Goal: Complete application form: Complete application form

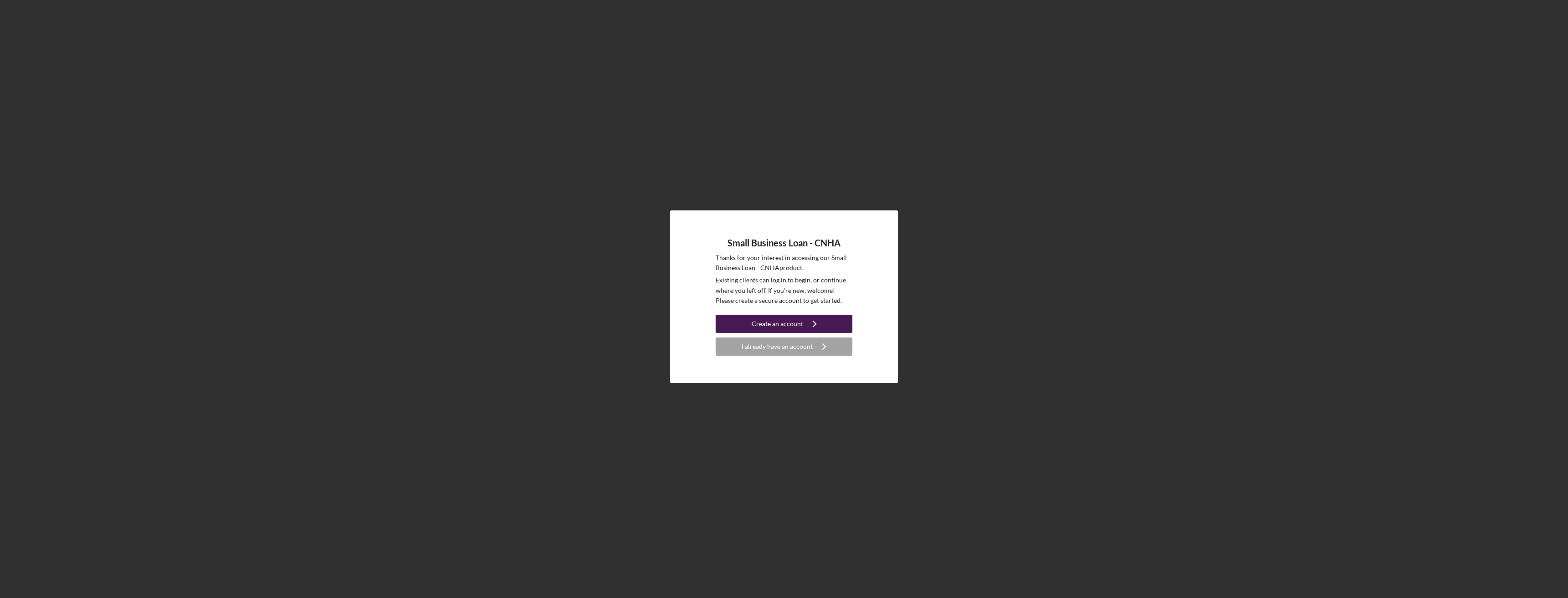
click at [755, 320] on div "Create an account" at bounding box center [777, 324] width 52 height 18
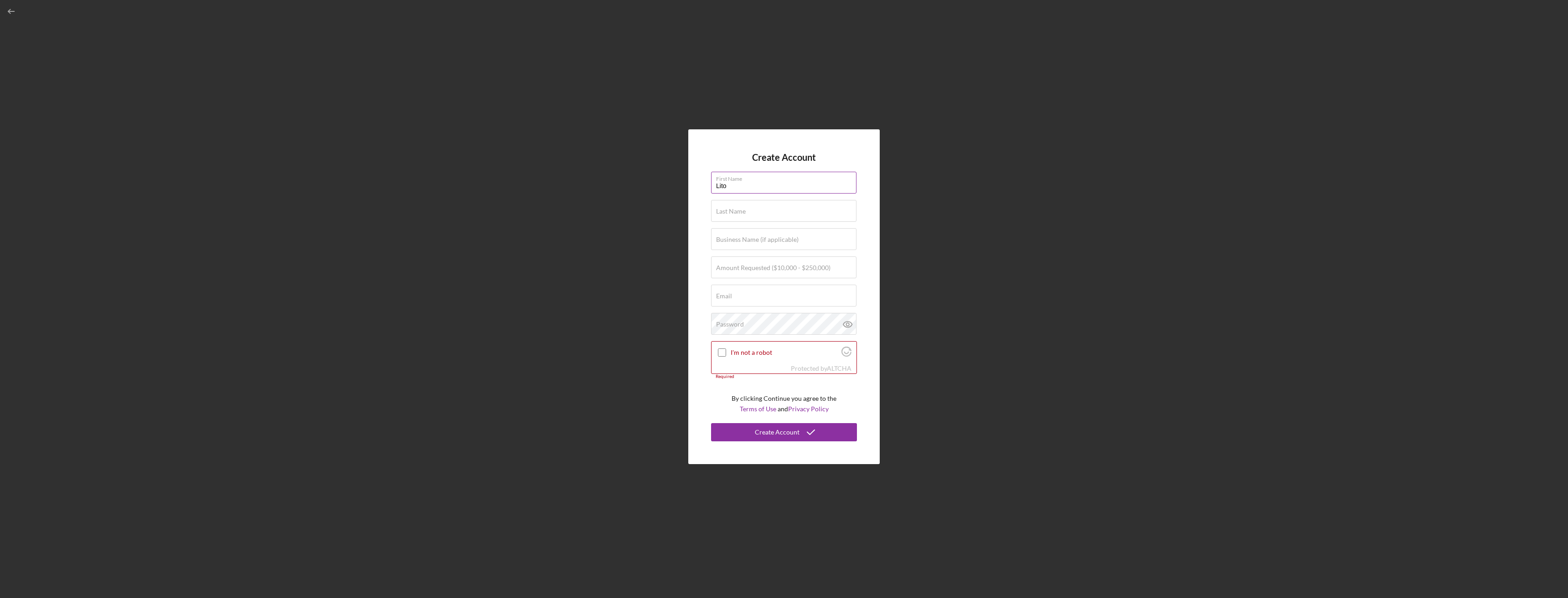
type input "Lito"
type input "Coloma"
type input "Cutting Edge Builders"
click at [832, 275] on input "Amount Requested ($10,000 - $250,000)" at bounding box center [783, 268] width 145 height 22
type input "$50,000"
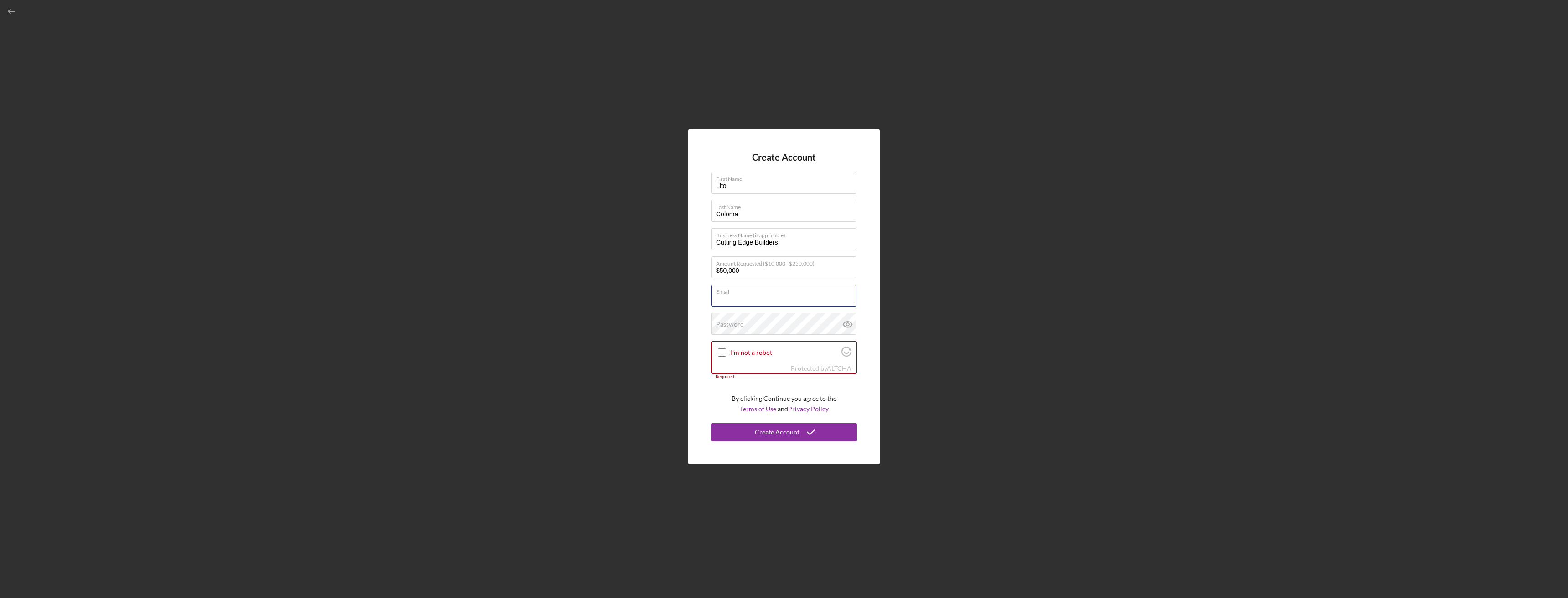
type input "[EMAIL_ADDRESS][DOMAIN_NAME]"
click at [773, 325] on div "Password" at bounding box center [784, 324] width 146 height 23
click at [721, 353] on input "I'm not a robot" at bounding box center [721, 352] width 8 height 8
checkbox input "true"
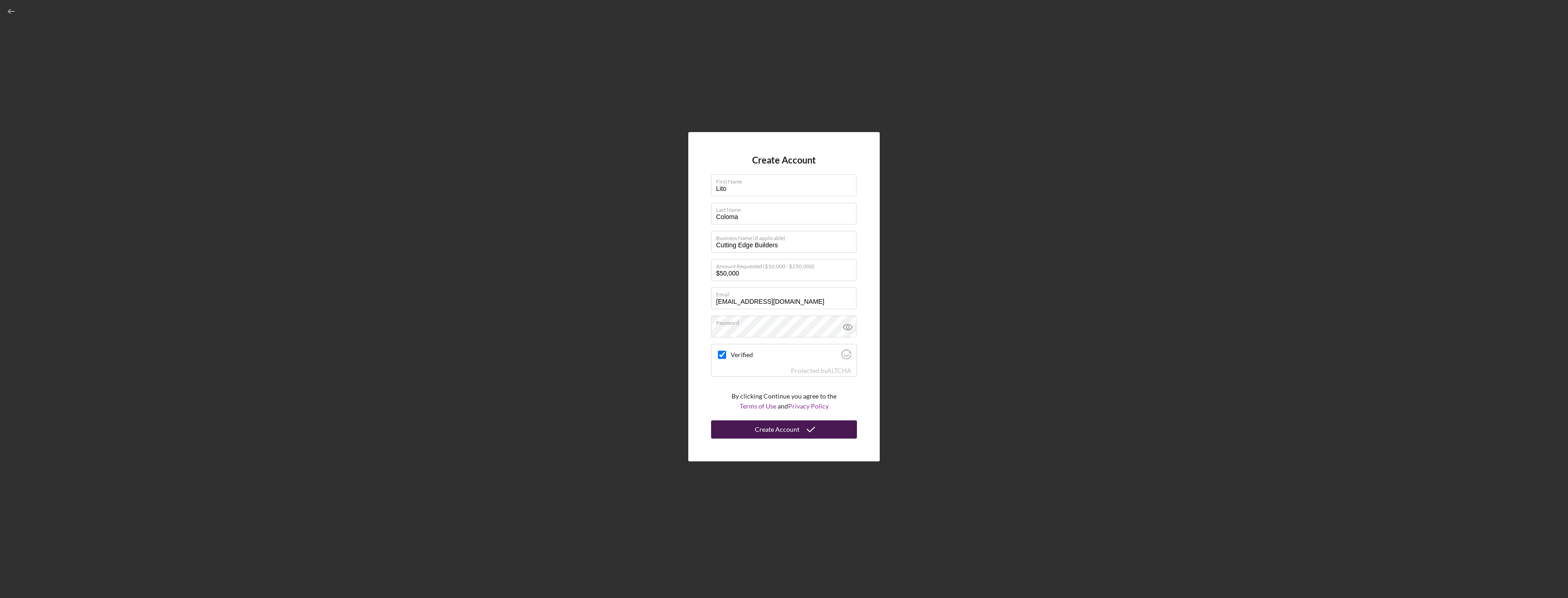
click at [729, 431] on button "Create Account" at bounding box center [784, 429] width 146 height 18
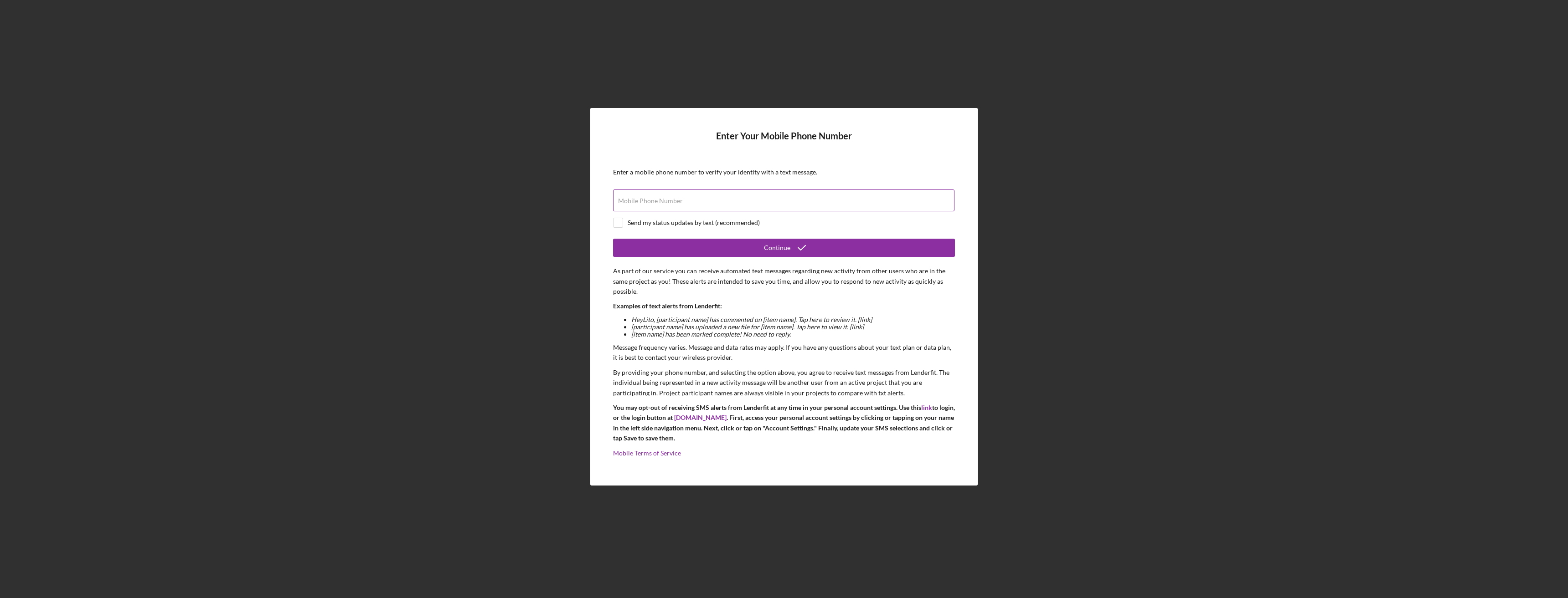
click at [861, 201] on div "Mobile Phone Number" at bounding box center [784, 201] width 342 height 23
type input "[PHONE_NUMBER]"
click at [619, 226] on input "checkbox" at bounding box center [618, 223] width 9 height 9
checkbox input "true"
click at [635, 249] on button "Continue" at bounding box center [784, 248] width 342 height 18
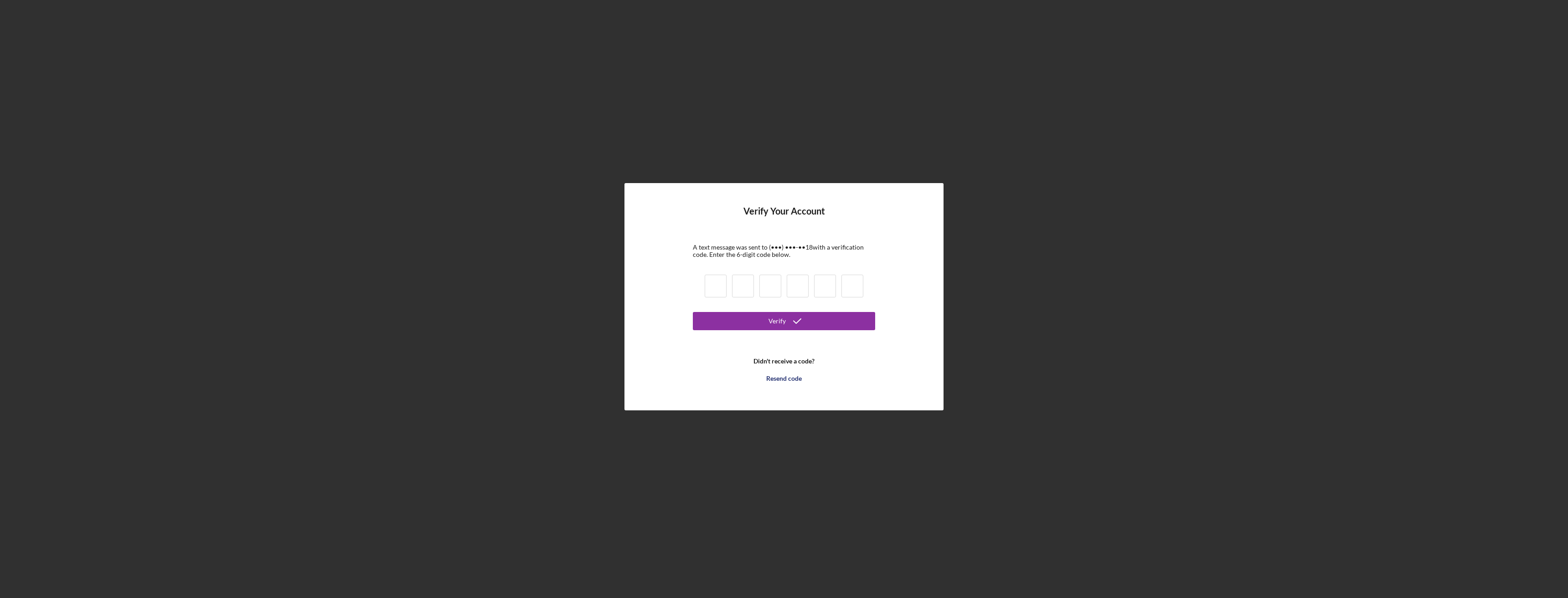
click at [725, 297] on input at bounding box center [716, 286] width 22 height 23
type input "2"
type input "7"
type input "6"
type input "9"
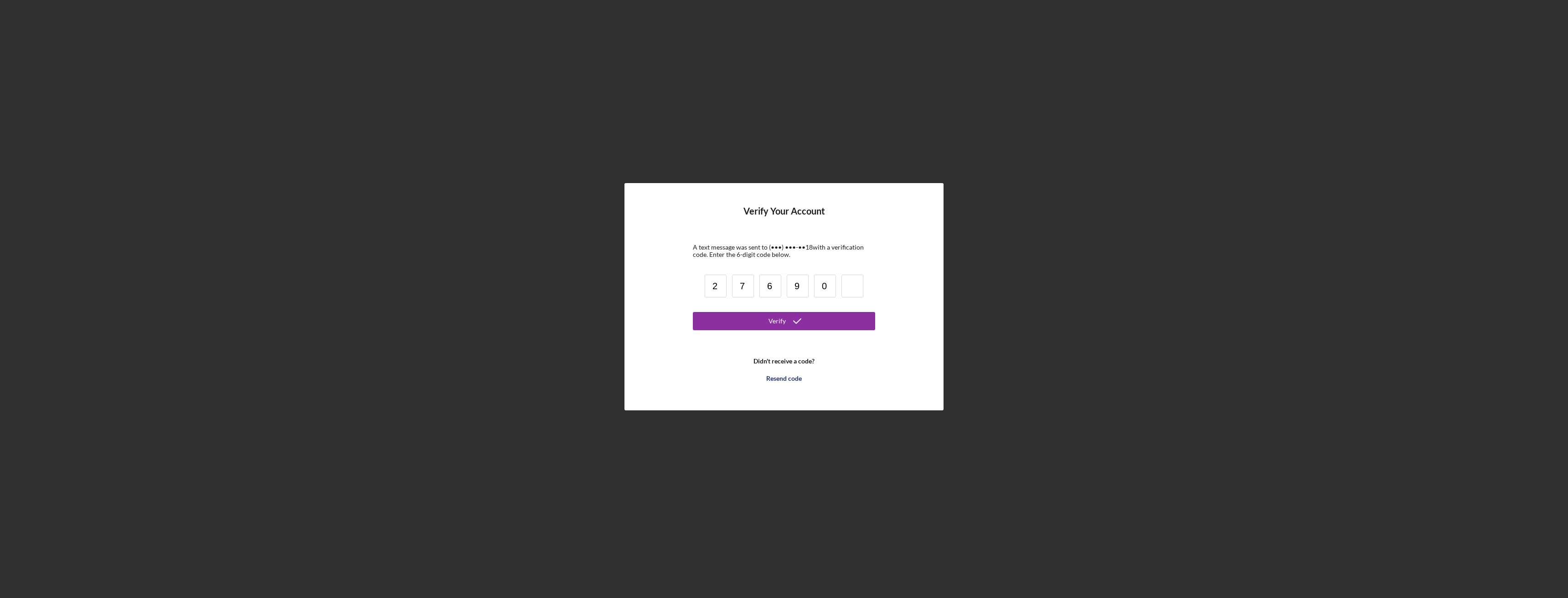
type input "0"
type input "7"
click at [794, 327] on icon "submit" at bounding box center [797, 321] width 23 height 23
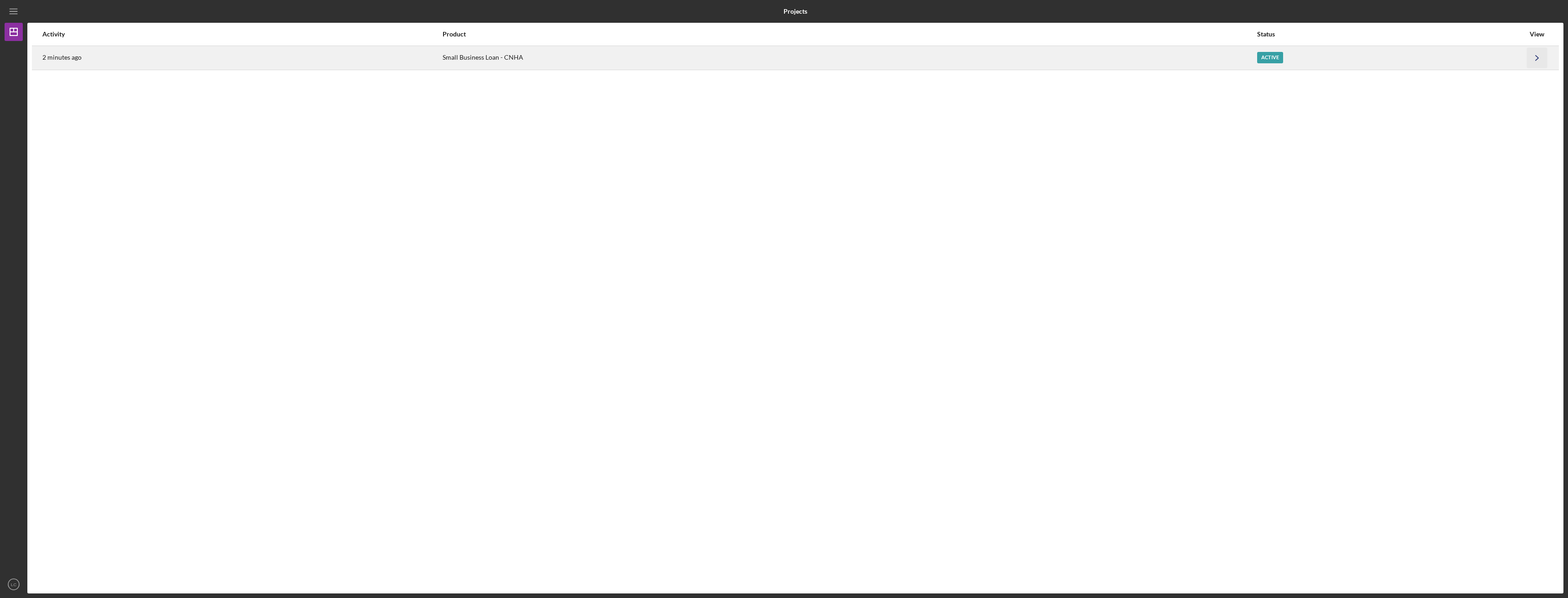
click at [1533, 58] on icon "Icon/Navigate" at bounding box center [1538, 58] width 21 height 21
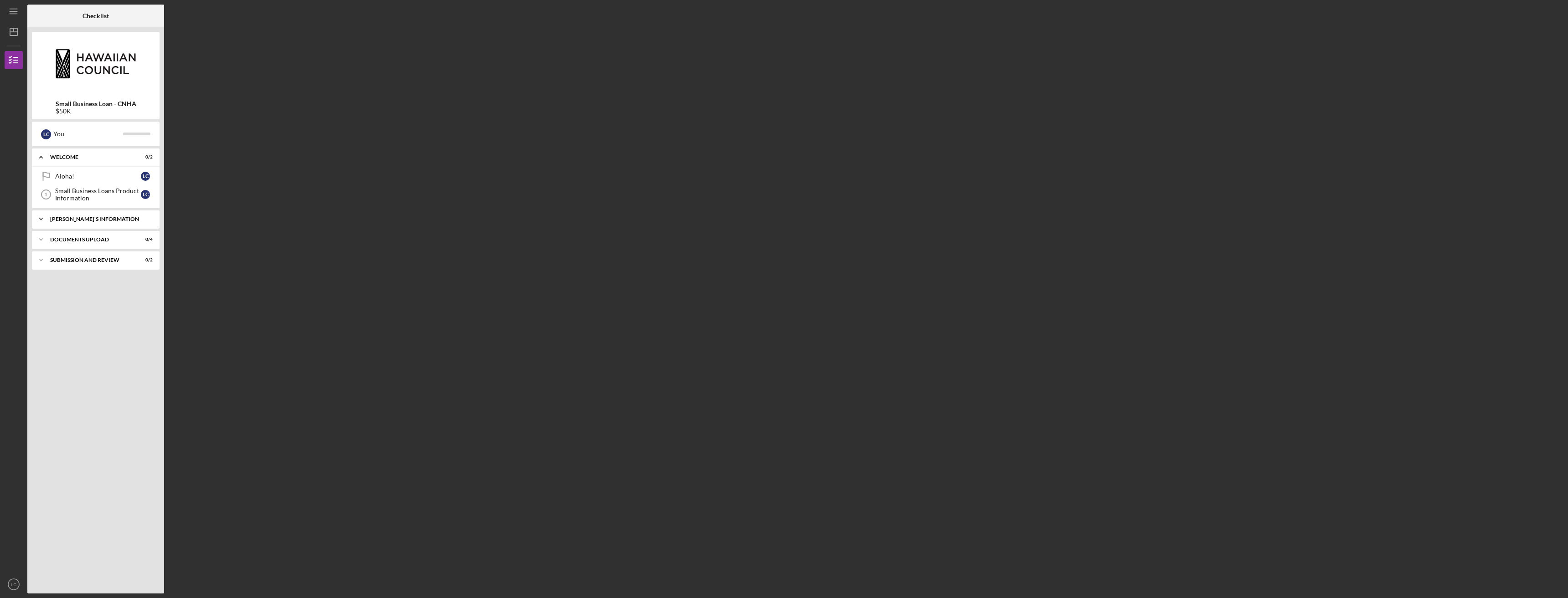
click at [105, 216] on div "Icon/Expander [PERSON_NAME]'S INFORMATION 0 / 8" at bounding box center [96, 219] width 128 height 18
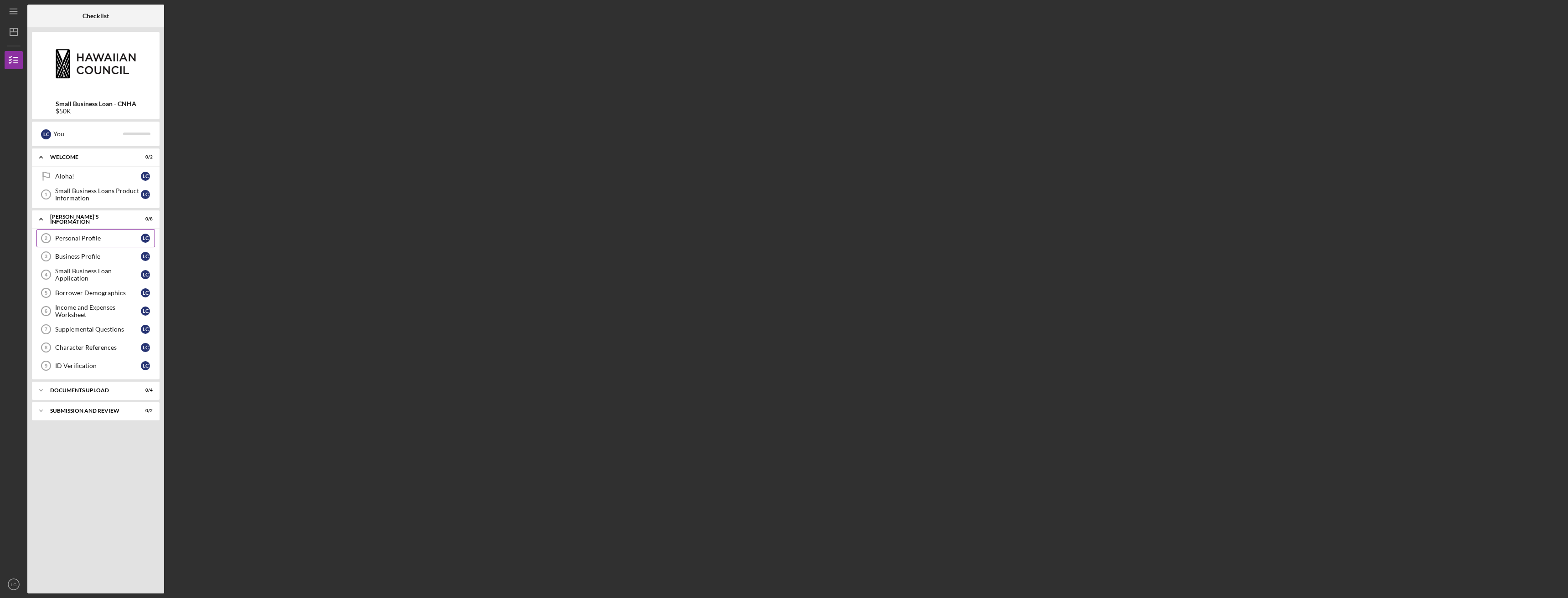
click at [80, 236] on div "Personal Profile" at bounding box center [98, 238] width 86 height 7
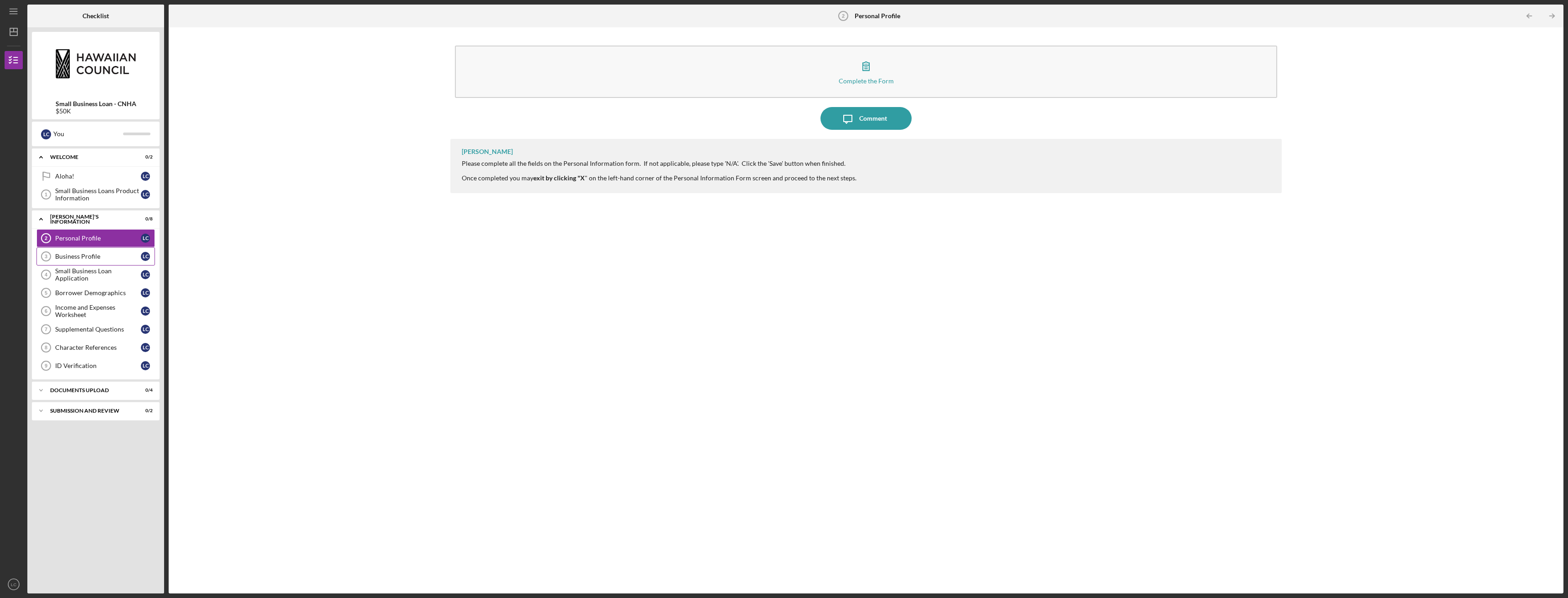
click at [97, 259] on div "Business Profile" at bounding box center [98, 257] width 86 height 7
click at [71, 277] on div "Small Business Loan Application" at bounding box center [98, 275] width 86 height 15
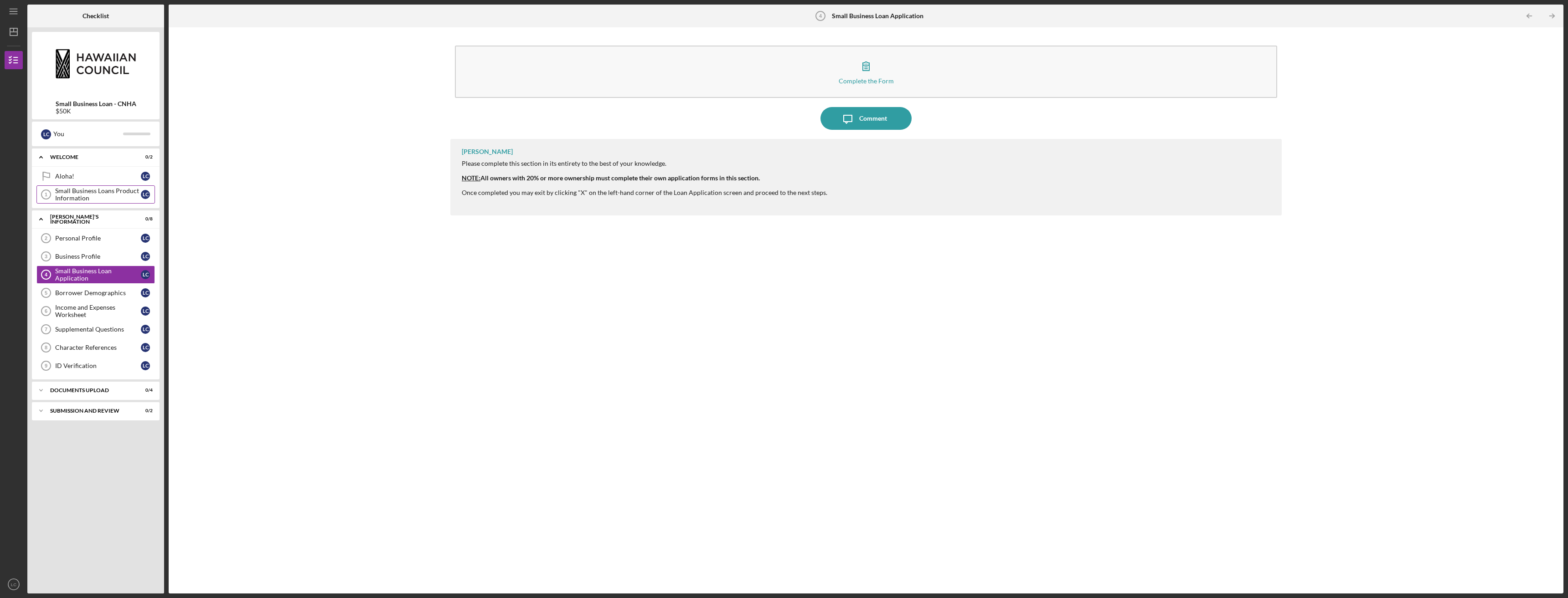
click at [81, 199] on div "Small Business Loans Product Information" at bounding box center [98, 195] width 86 height 15
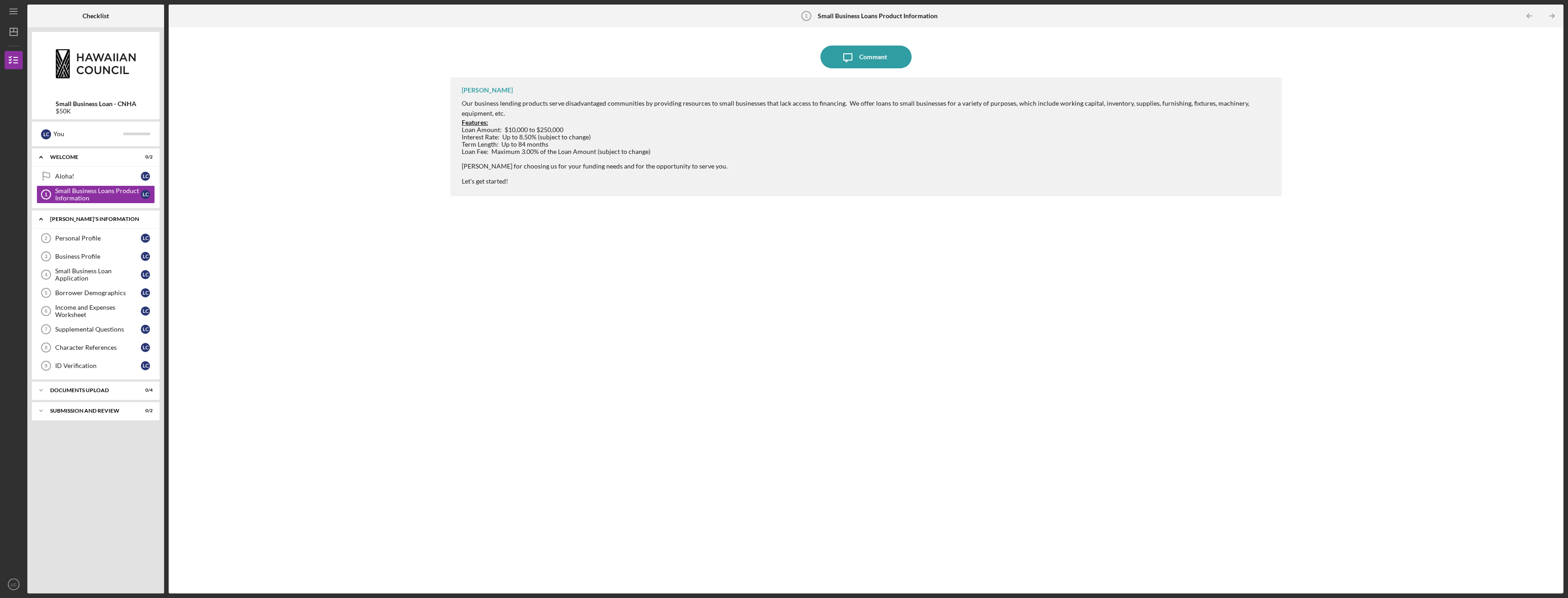
click at [84, 221] on div "[PERSON_NAME]'S INFORMATION" at bounding box center [99, 219] width 98 height 5
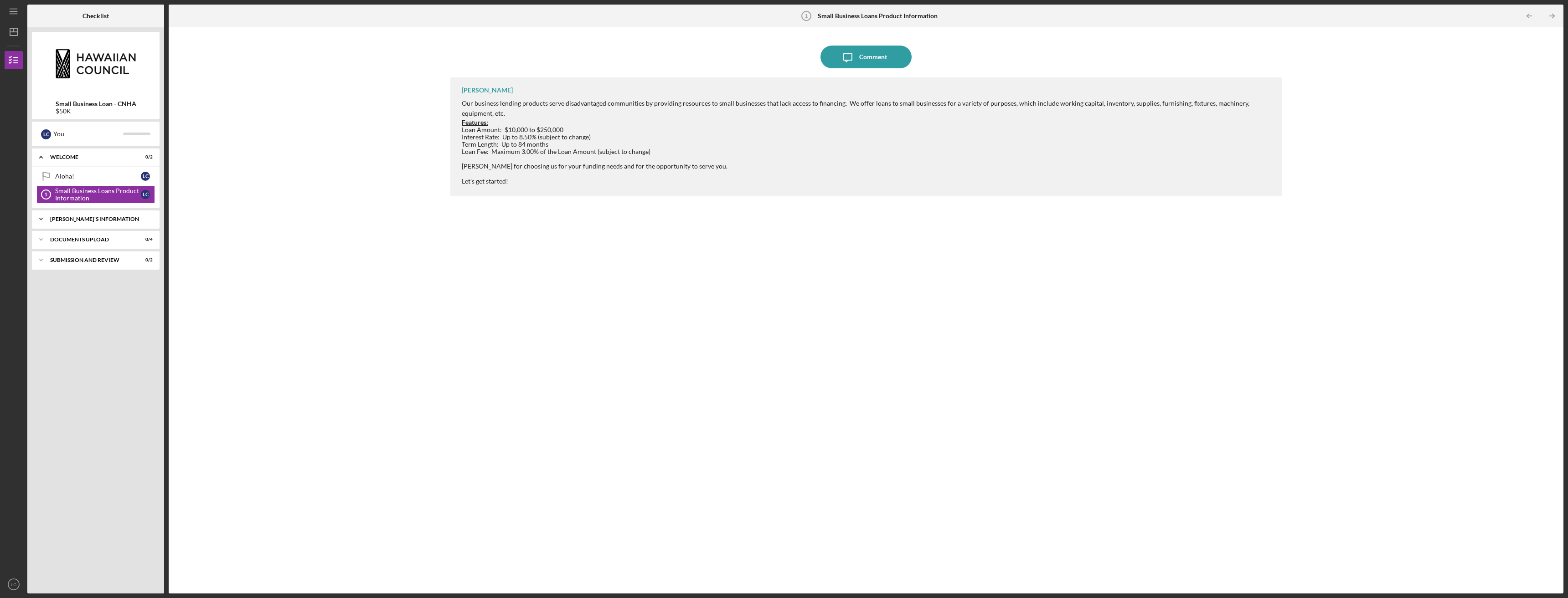
click at [84, 221] on div "[PERSON_NAME]'S INFORMATION" at bounding box center [99, 219] width 98 height 5
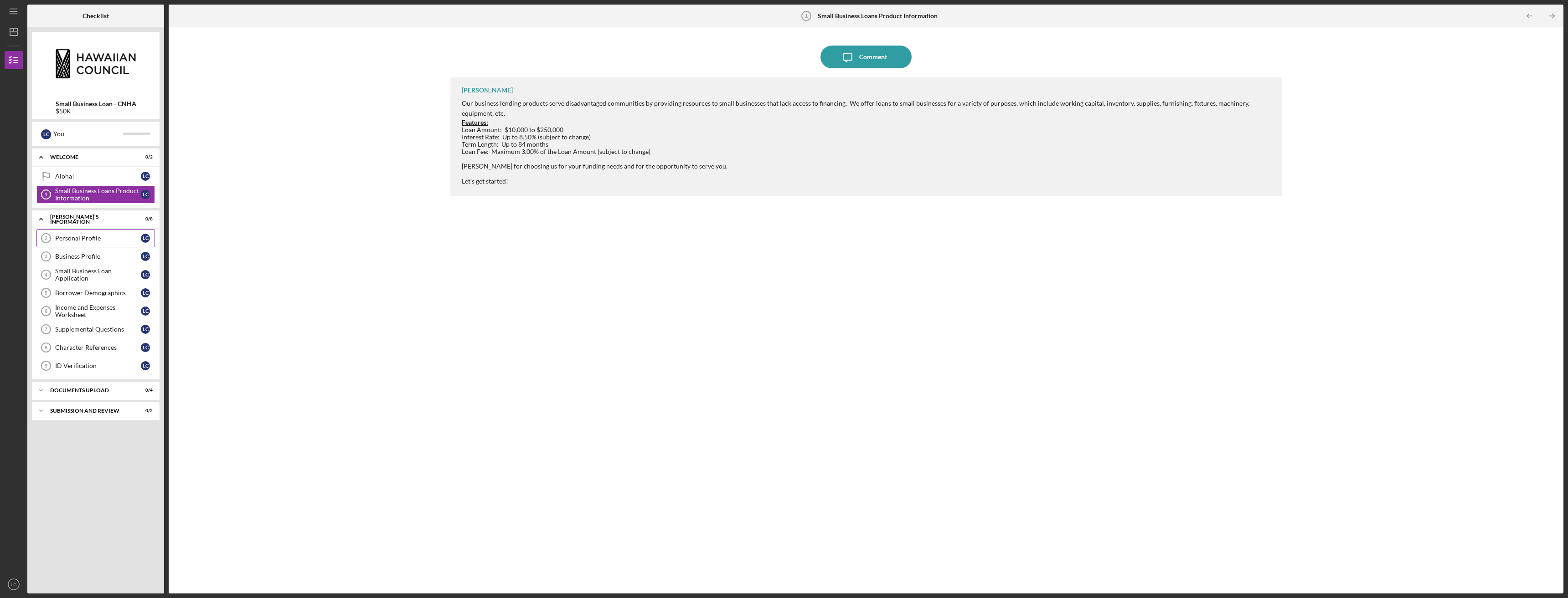
click at [80, 238] on div "Personal Profile" at bounding box center [98, 238] width 86 height 7
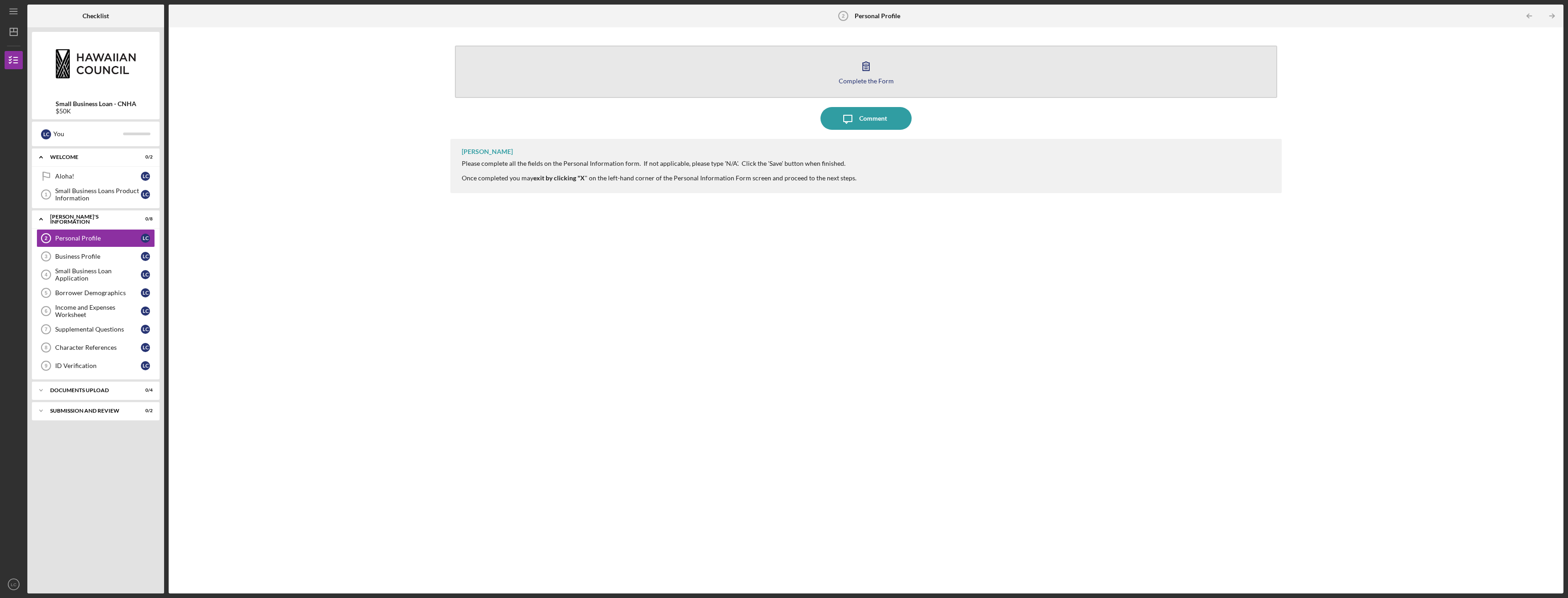
click at [863, 64] on icon "button" at bounding box center [866, 66] width 6 height 9
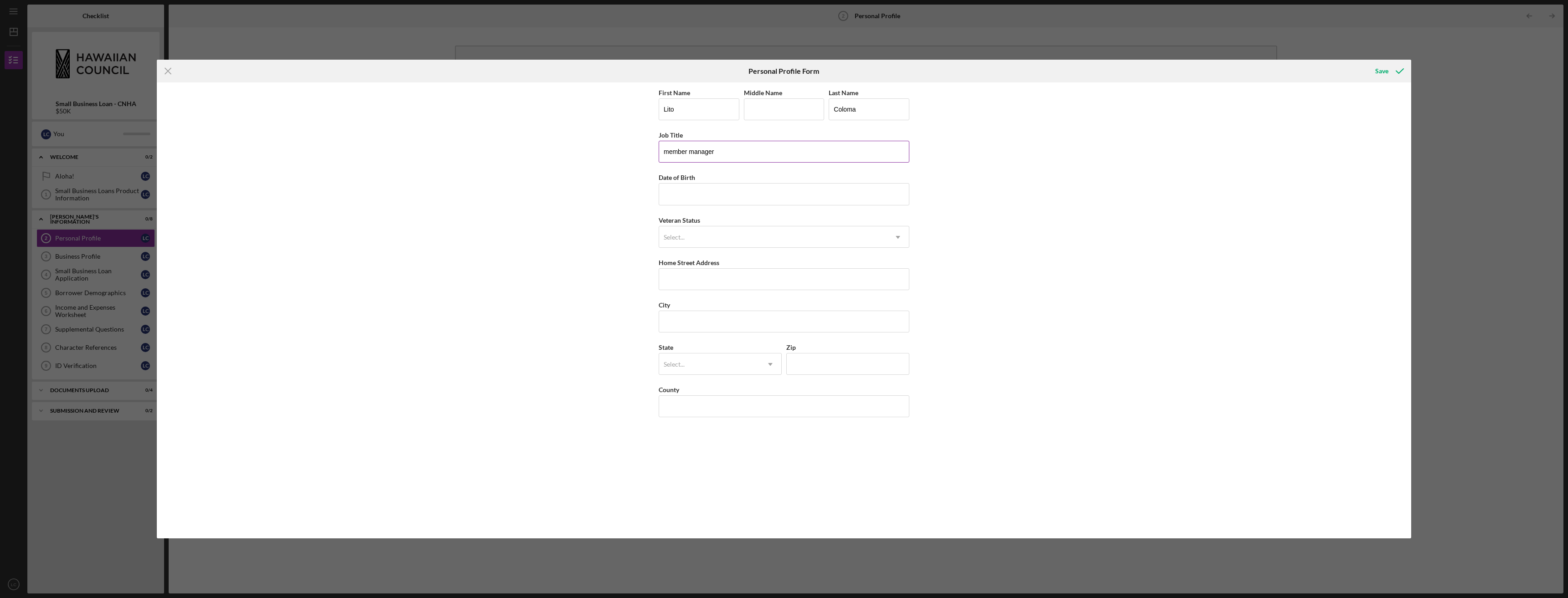
click at [687, 152] on input "member manager" at bounding box center [784, 151] width 251 height 22
type input "manager"
type input "[DATE]"
click at [718, 237] on div "Select..." at bounding box center [773, 237] width 228 height 21
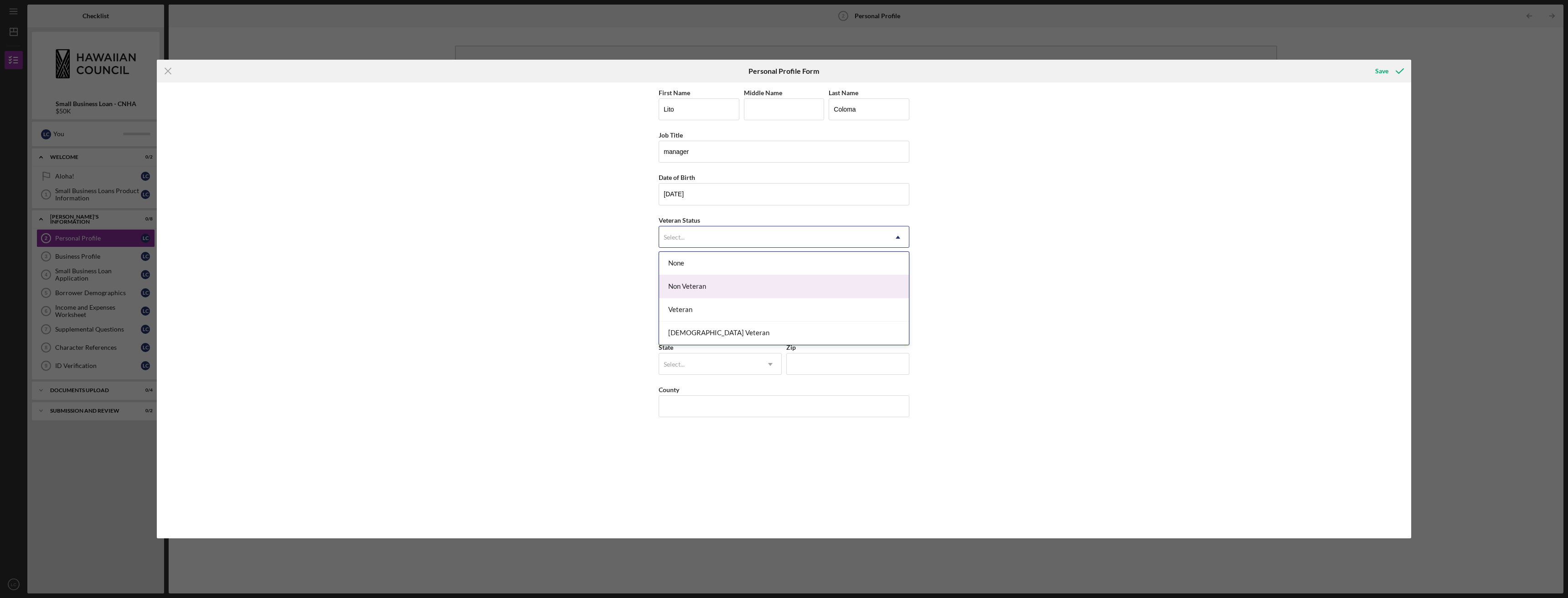
click at [676, 286] on div "Non Veteran" at bounding box center [784, 287] width 250 height 23
type input "94-467 [GEOGRAPHIC_DATA]"
type input "[STREET_ADDRESS]"
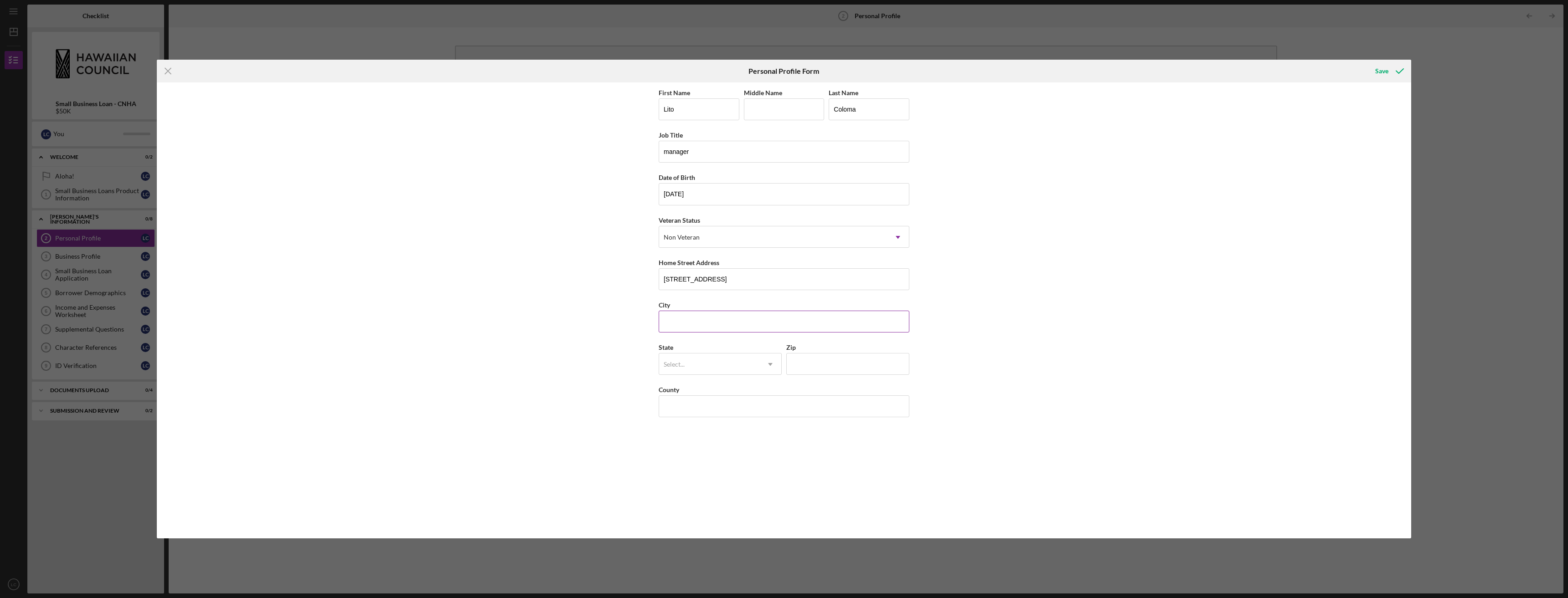
type input "Waipahu"
type input "HI"
type input "96797"
type input "[PERSON_NAME]"
click at [738, 391] on div "HI" at bounding box center [720, 391] width 122 height 23
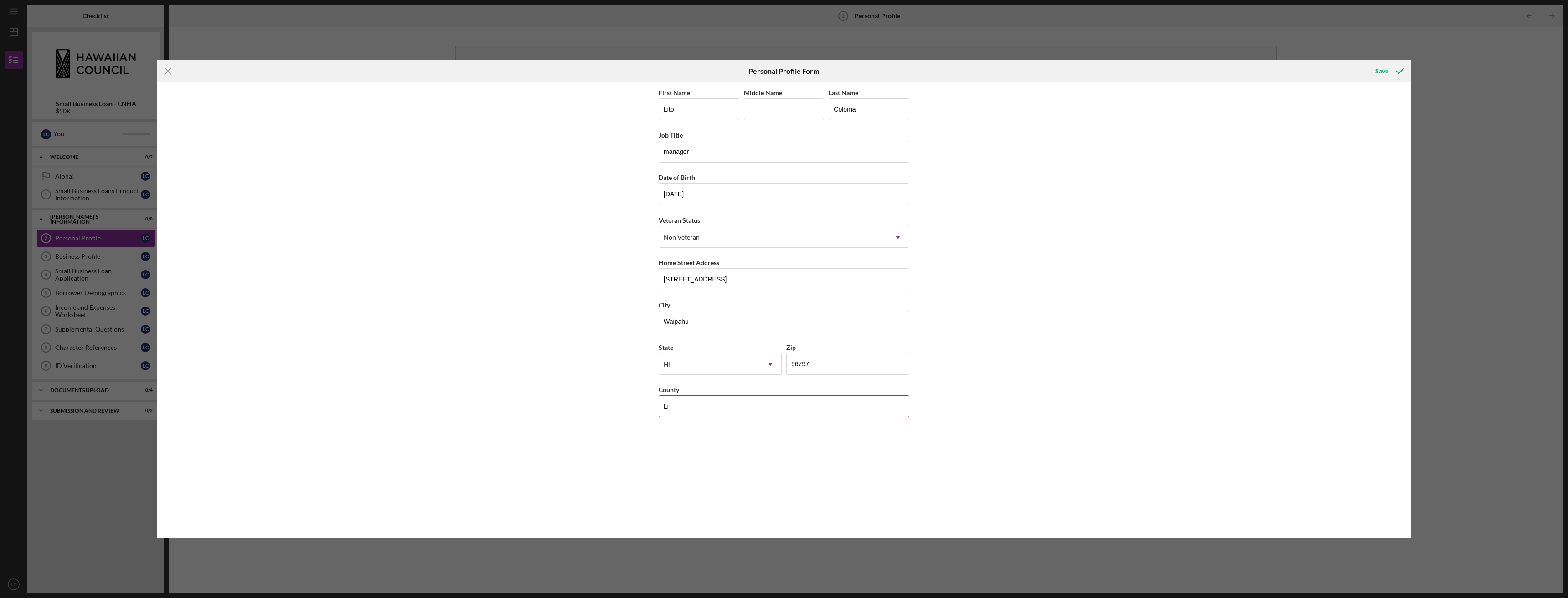
type input "L"
type input "[GEOGRAPHIC_DATA]"
type input "G"
click at [1382, 74] on div "Save" at bounding box center [1382, 71] width 13 height 18
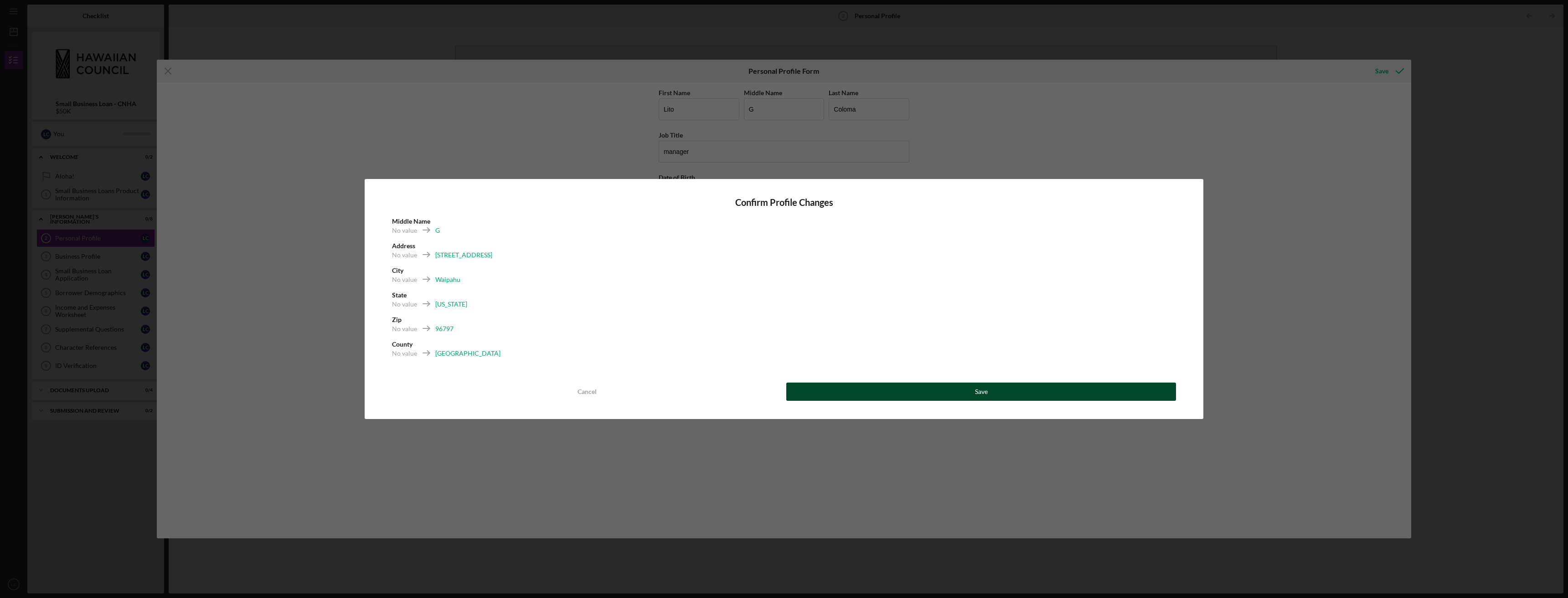
click at [1052, 392] on button "Save" at bounding box center [981, 392] width 390 height 18
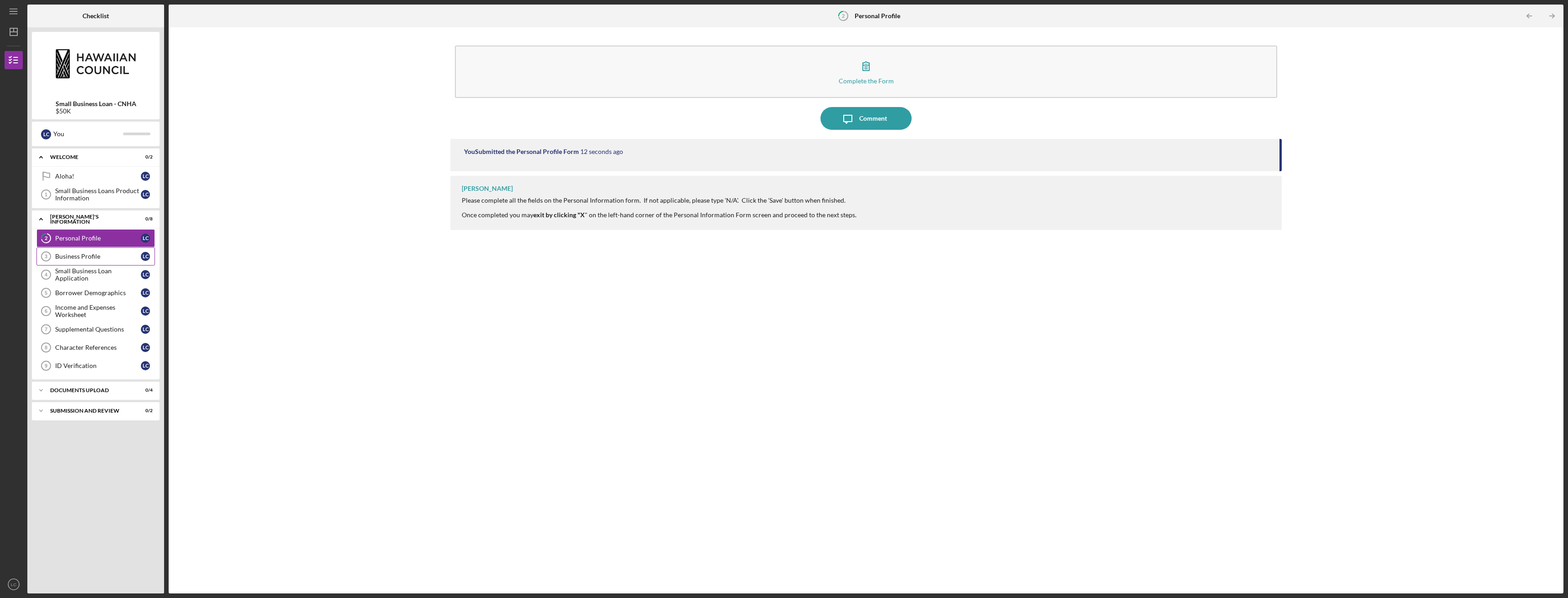
click at [90, 259] on div "Business Profile" at bounding box center [98, 257] width 86 height 7
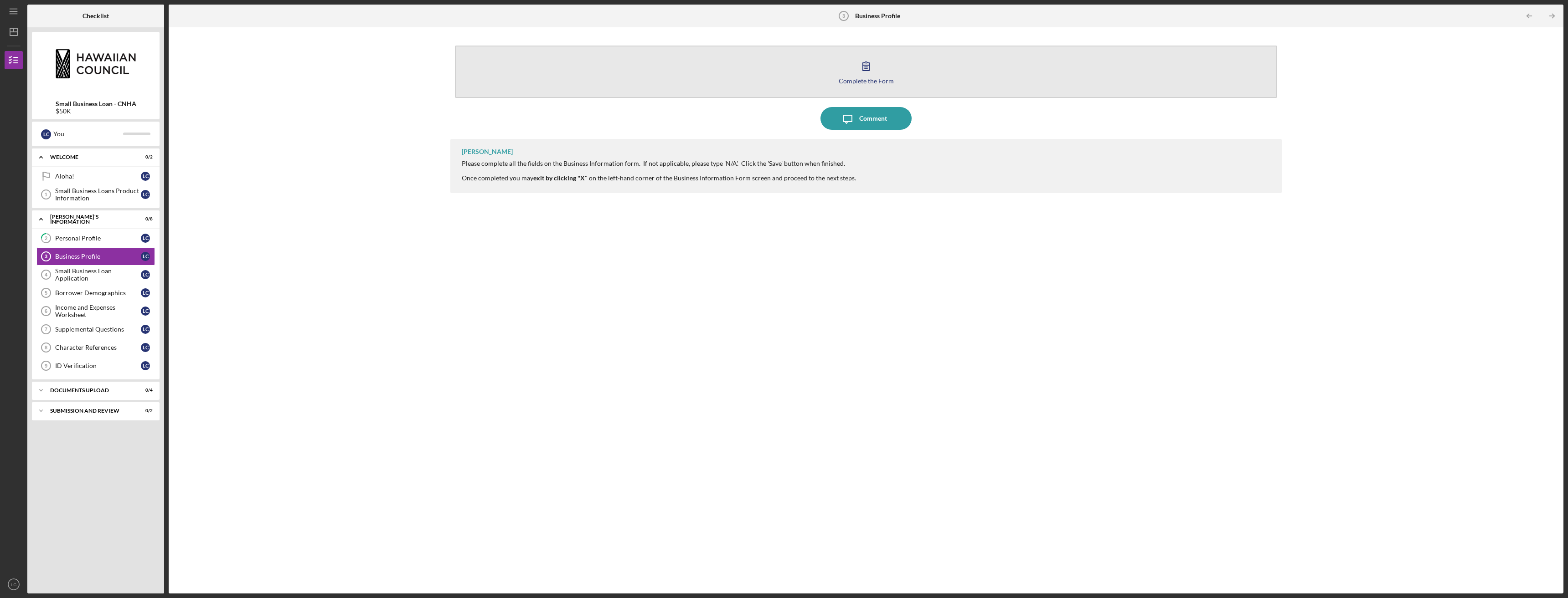
click at [839, 64] on button "Complete the Form Form" at bounding box center [866, 72] width 822 height 52
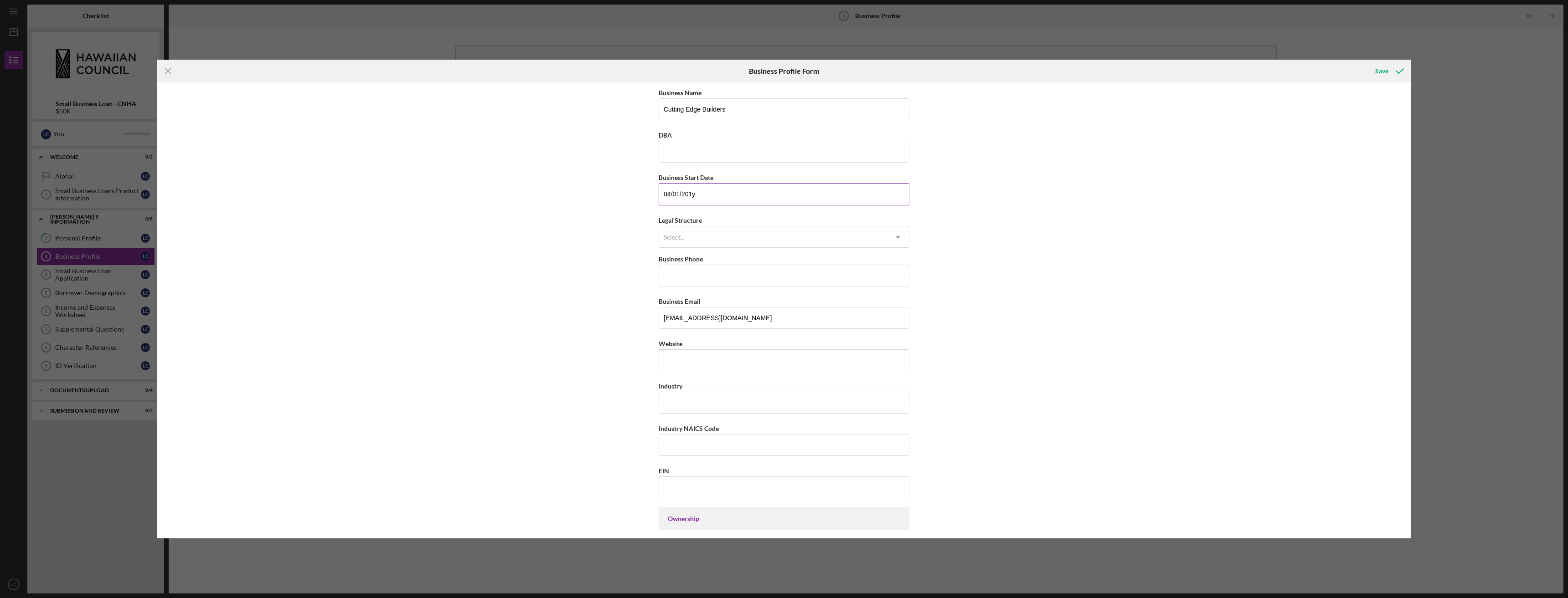
type input "[DATE]"
click at [821, 243] on div "Select..." at bounding box center [773, 237] width 228 height 21
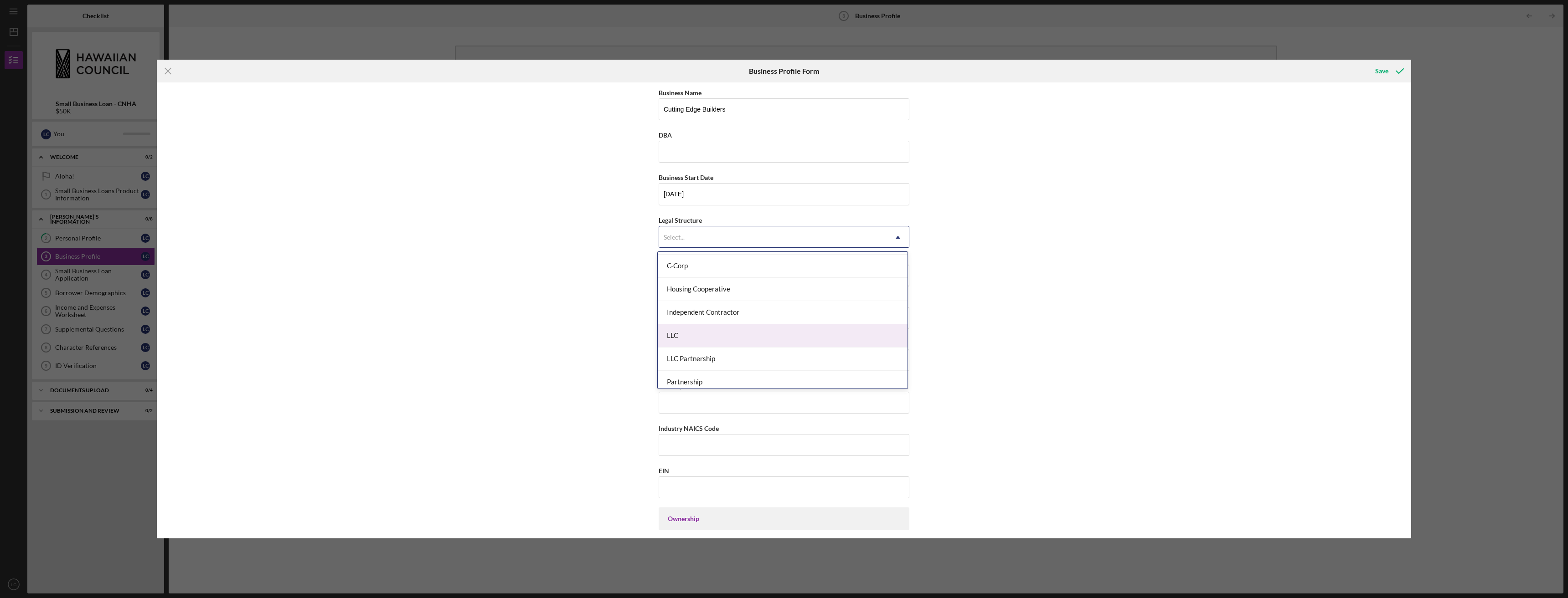
click at [734, 334] on div "LLC" at bounding box center [783, 336] width 250 height 23
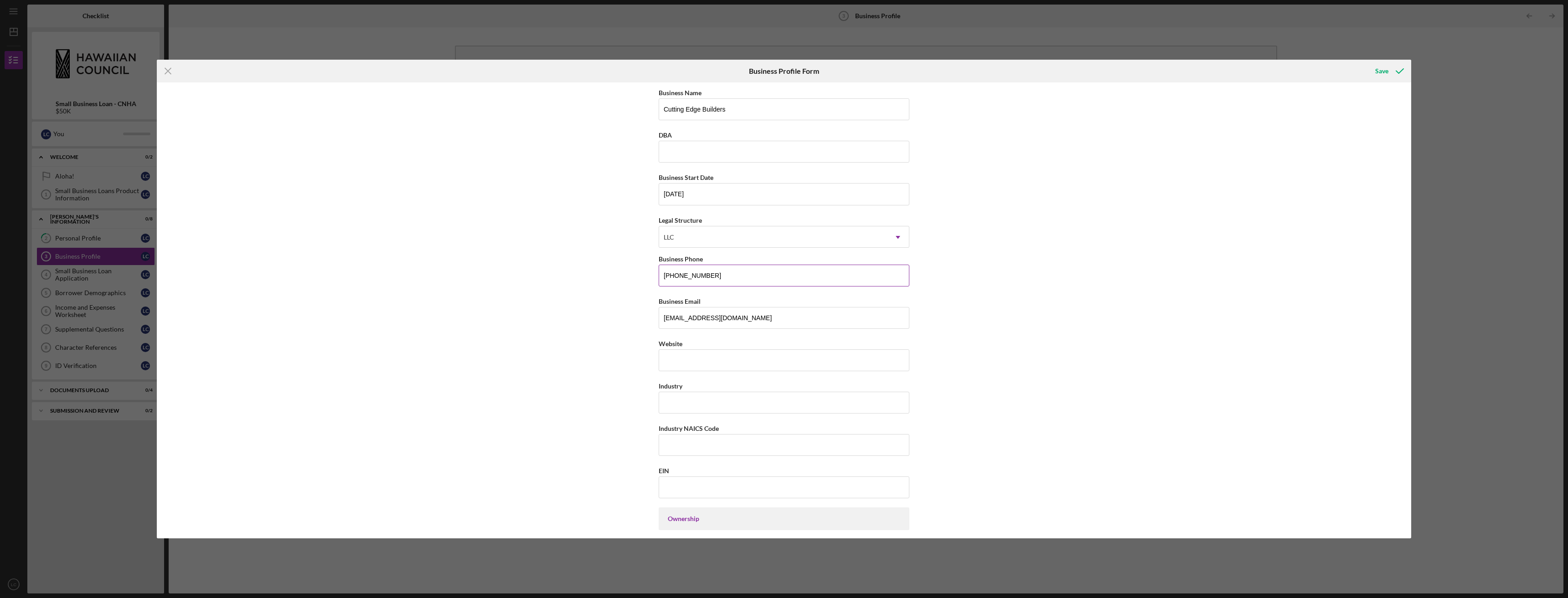
type input "[PHONE_NUMBER]"
click at [796, 358] on input "Website" at bounding box center [784, 360] width 251 height 22
click at [684, 360] on input "[DOMAIN_NAME]" at bounding box center [784, 360] width 251 height 22
type input "[DOMAIN_NAME]"
click at [696, 407] on input "Industry" at bounding box center [784, 403] width 251 height 22
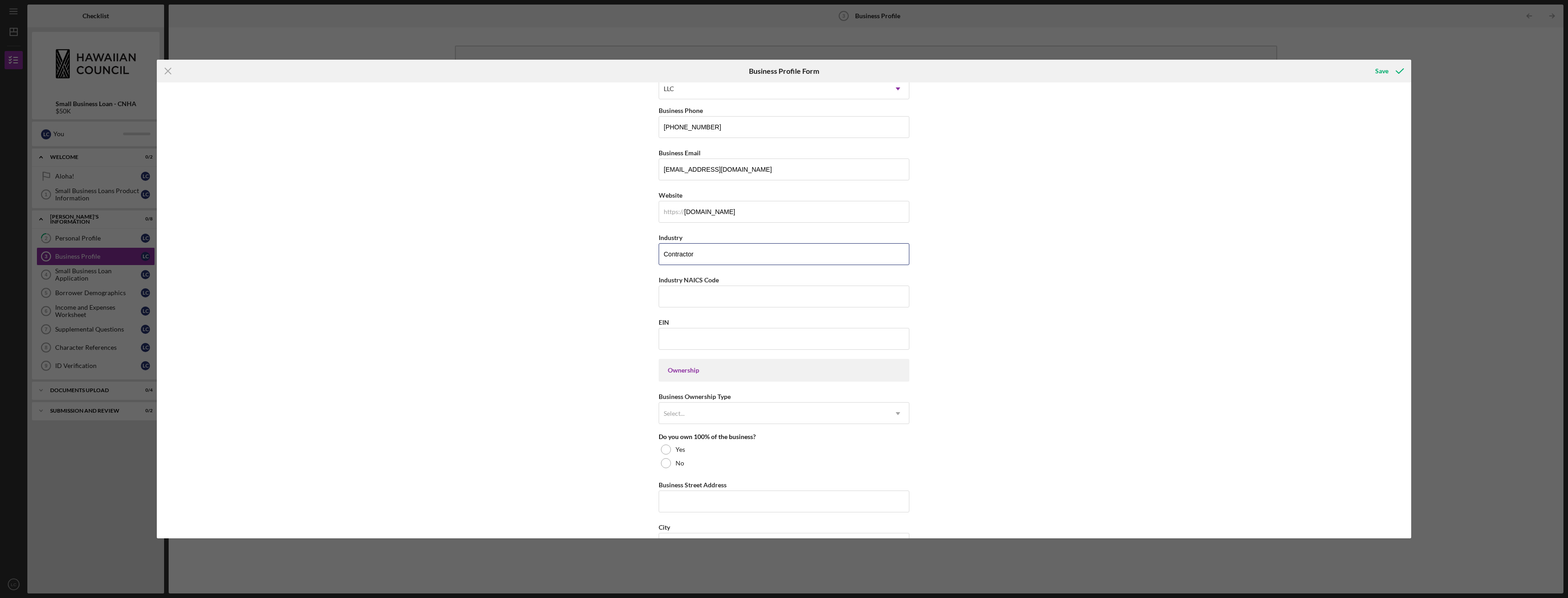
scroll to position [149, 0]
type input "Contractor"
click at [704, 338] on input "EIN" at bounding box center [784, 338] width 251 height 22
type input "[US_EMPLOYER_IDENTIFICATION_NUMBER]"
click at [699, 378] on div "Ownership" at bounding box center [784, 369] width 251 height 23
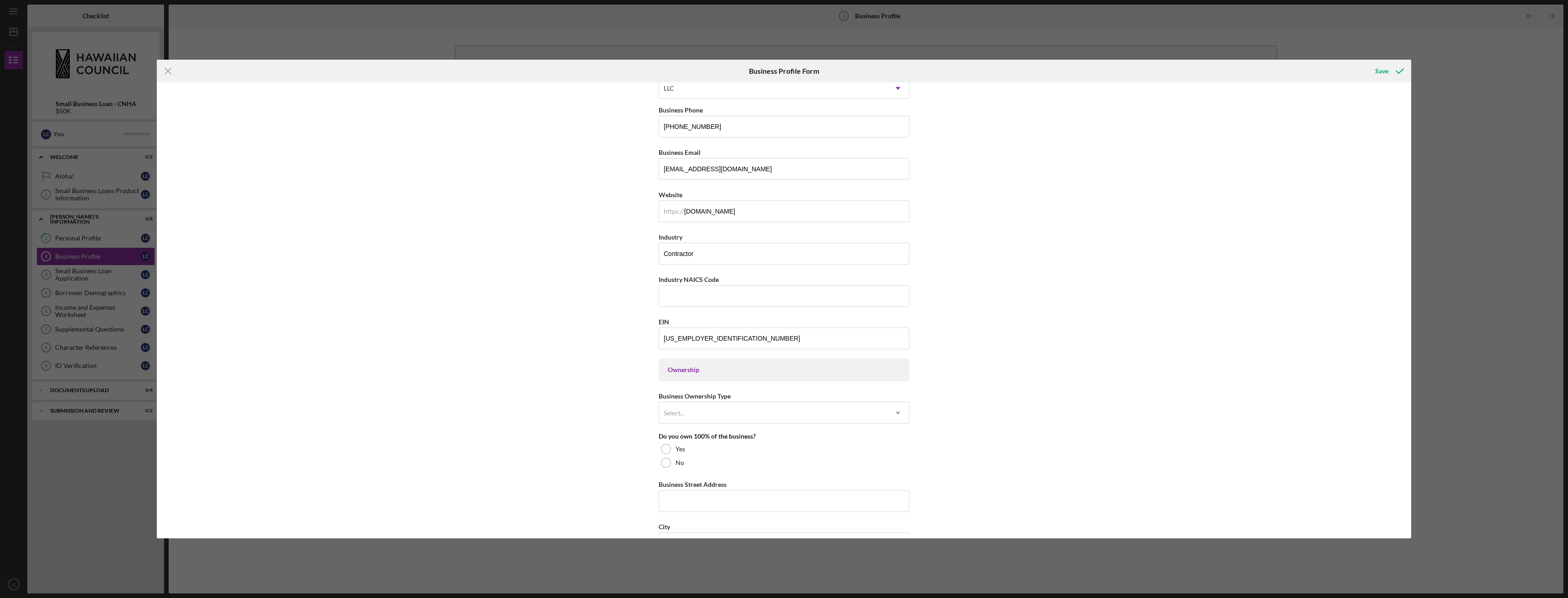
click at [695, 375] on div "Ownership" at bounding box center [784, 369] width 251 height 23
click at [894, 419] on icon "Icon/Dropdown Arrow" at bounding box center [898, 413] width 22 height 22
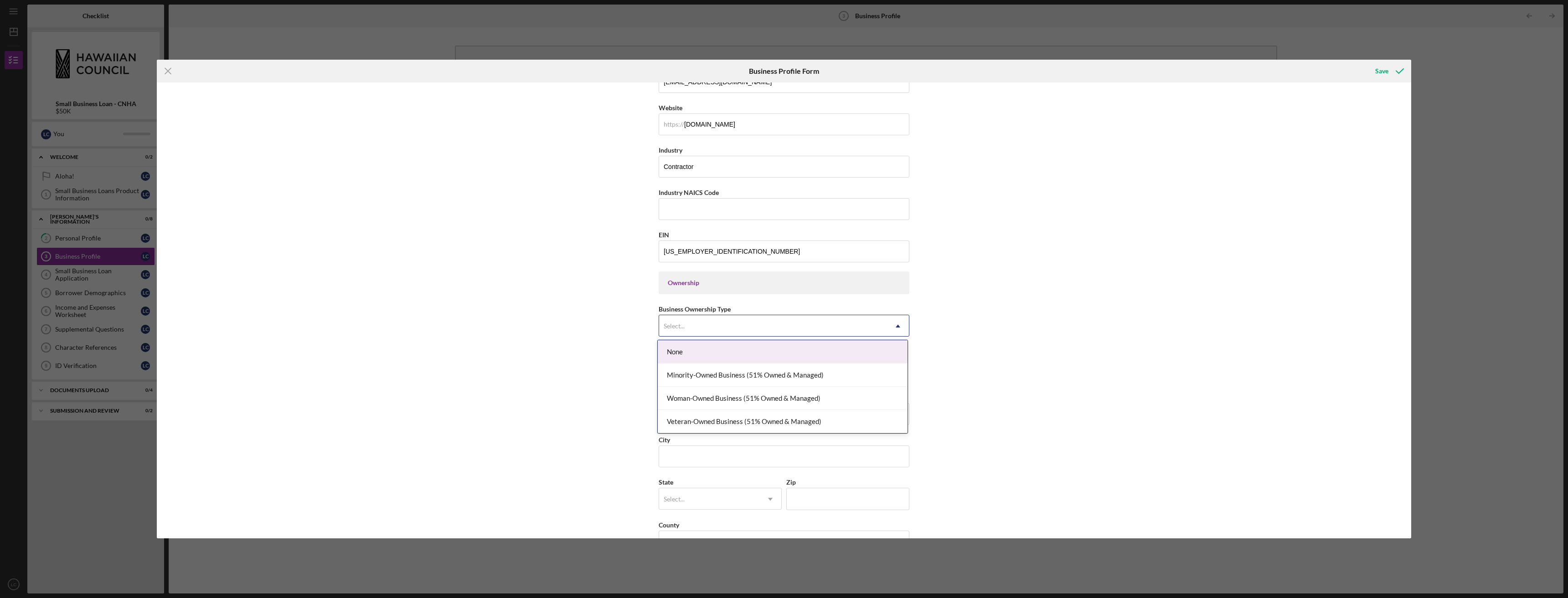
scroll to position [237, 0]
click at [859, 350] on div "None" at bounding box center [783, 352] width 250 height 23
click at [665, 377] on div at bounding box center [666, 375] width 10 height 10
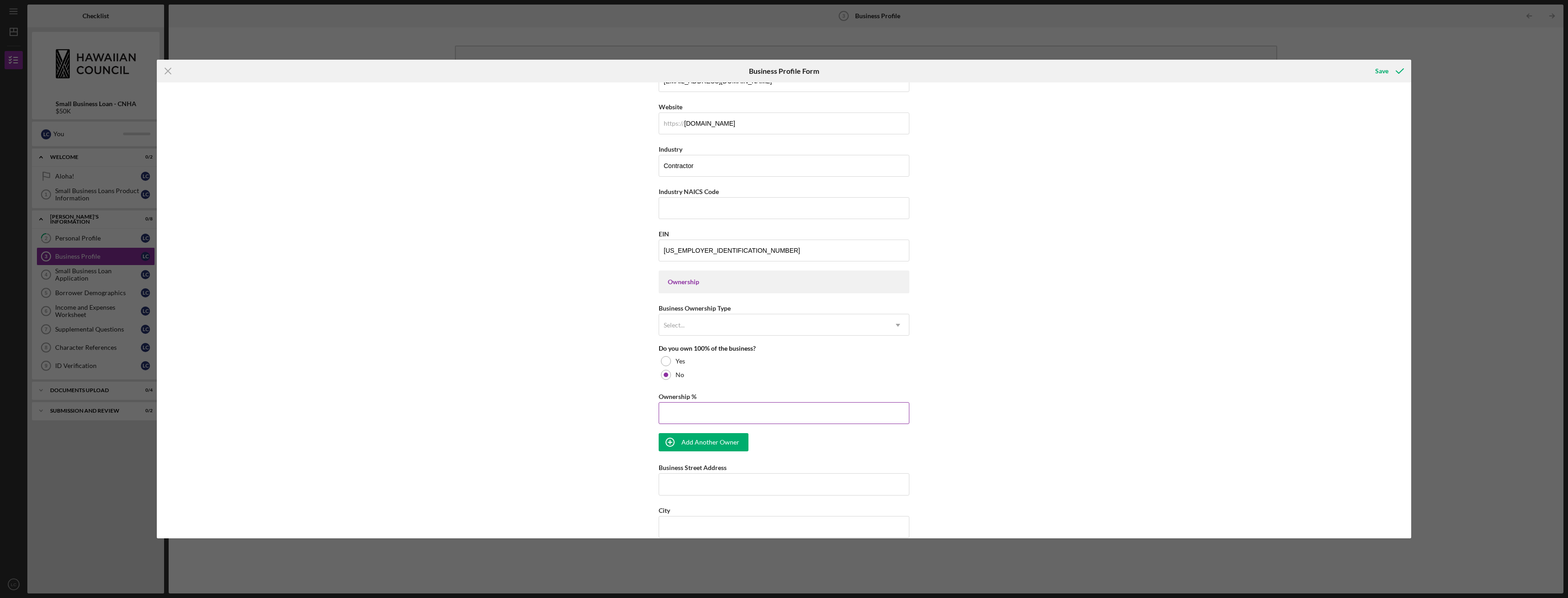
click at [863, 423] on input "Ownership %" at bounding box center [784, 413] width 251 height 22
type input "50.00%"
click at [691, 437] on div "Add Another Owner" at bounding box center [710, 442] width 58 height 18
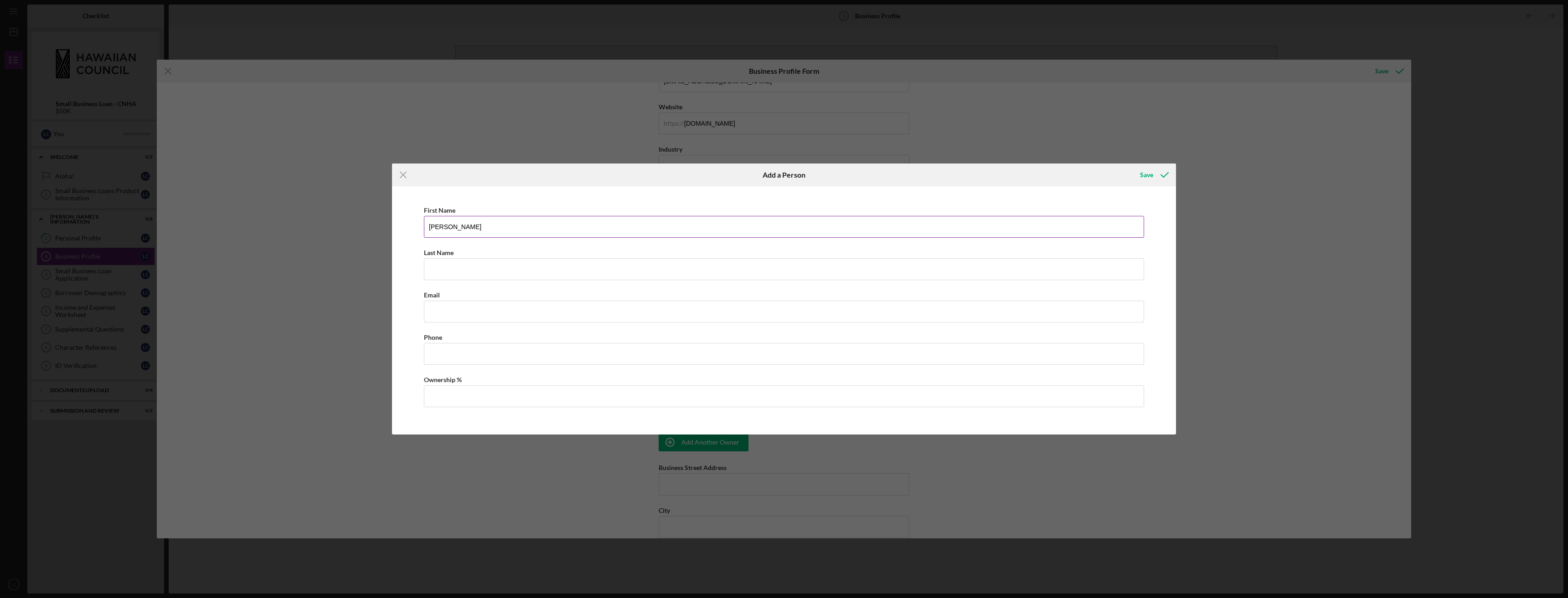
type input "[PERSON_NAME]"
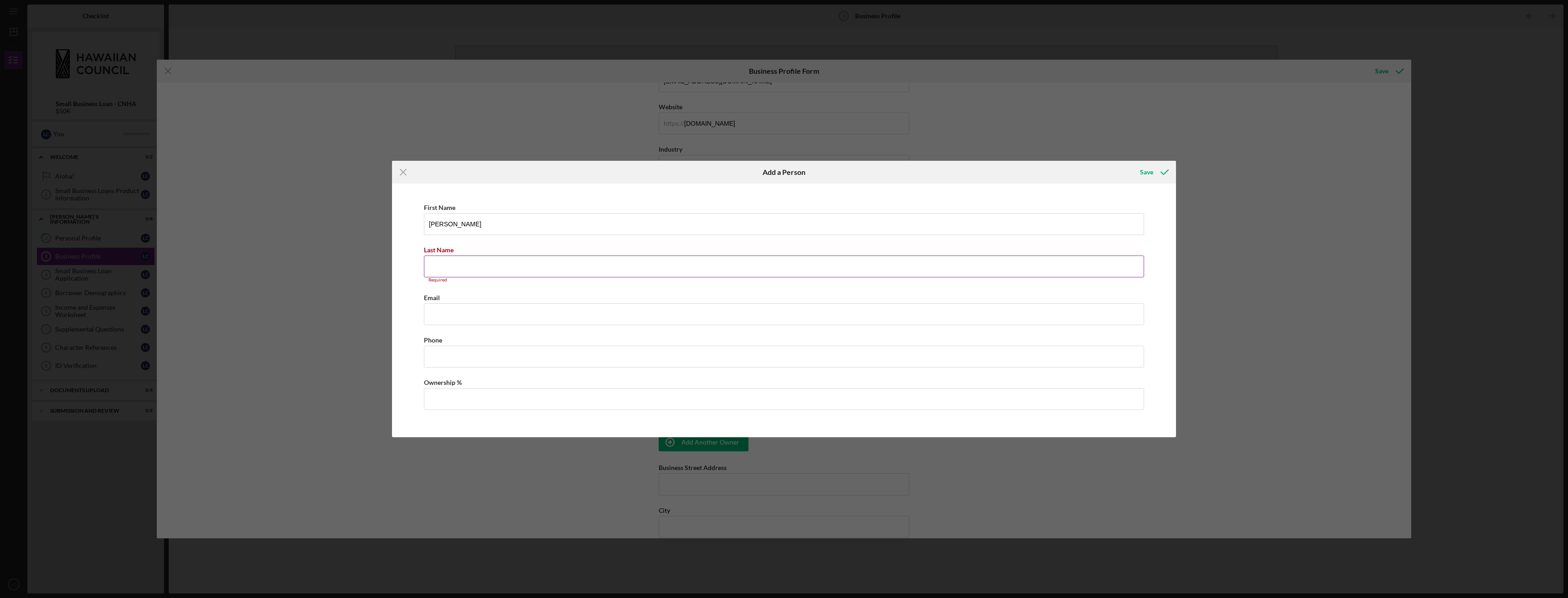
click at [679, 273] on input "Last Name" at bounding box center [783, 266] width 720 height 22
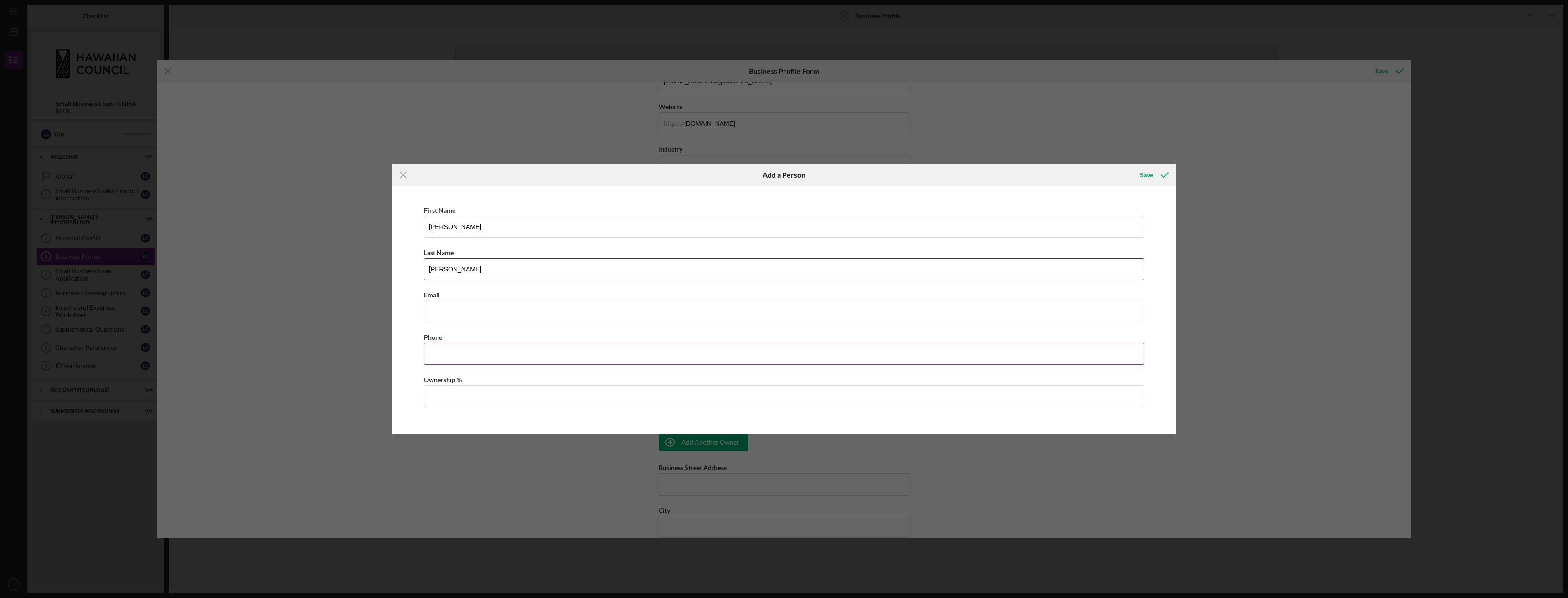
type input "[PERSON_NAME]"
type input "[PHONE_NUMBER]"
click at [469, 392] on input "Ownership %" at bounding box center [783, 397] width 720 height 22
type input "50.00%"
click at [1147, 172] on div "Save" at bounding box center [1147, 175] width 13 height 18
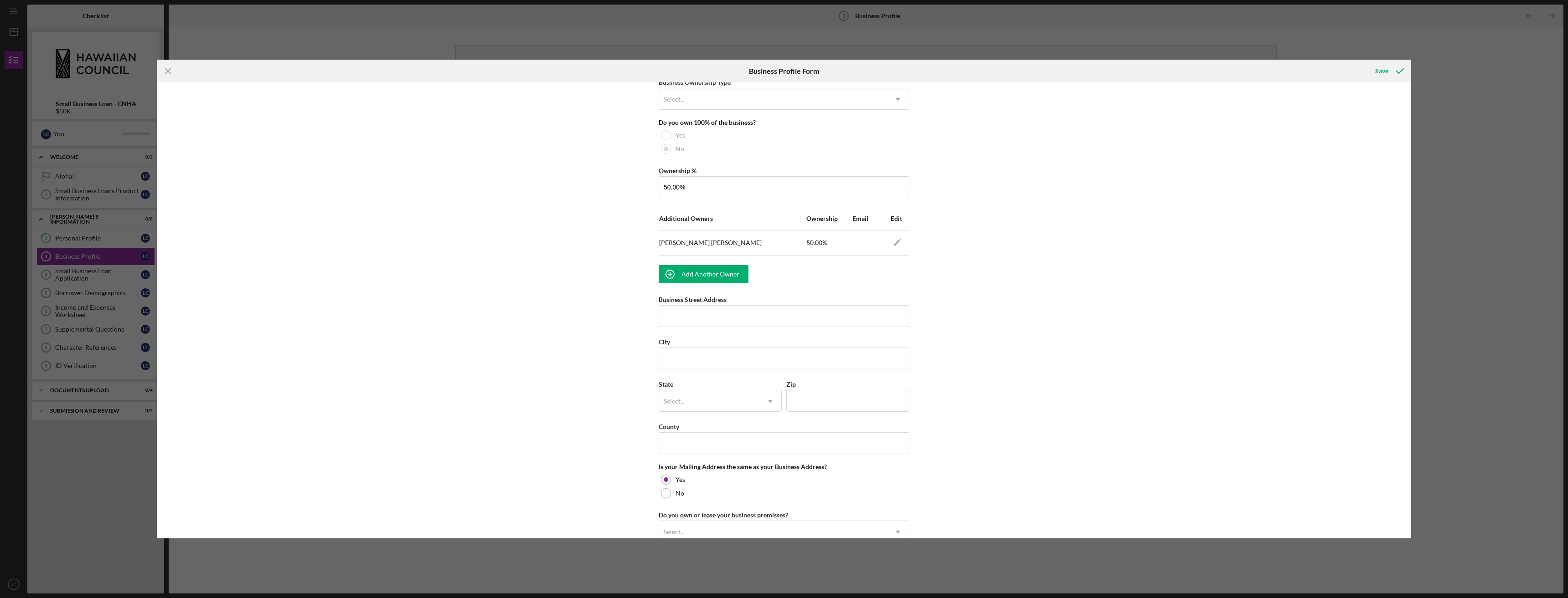
scroll to position [464, 0]
type input "94"
type input "[PERSON_NAME]"
type input "[STREET_ADDRESS]"
type input "Waipahu"
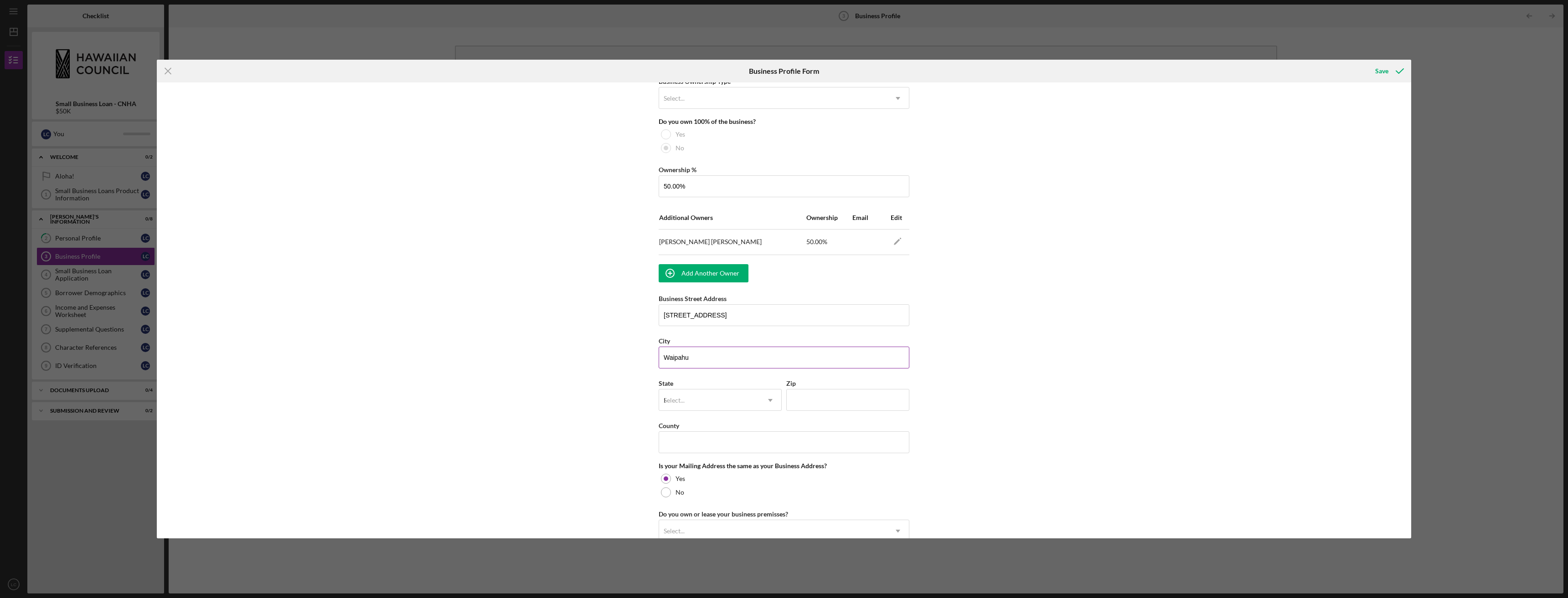
type input "HI"
type input "96797"
type input "[PERSON_NAME]"
click at [756, 423] on div "HI" at bounding box center [719, 429] width 122 height 23
type input "L"
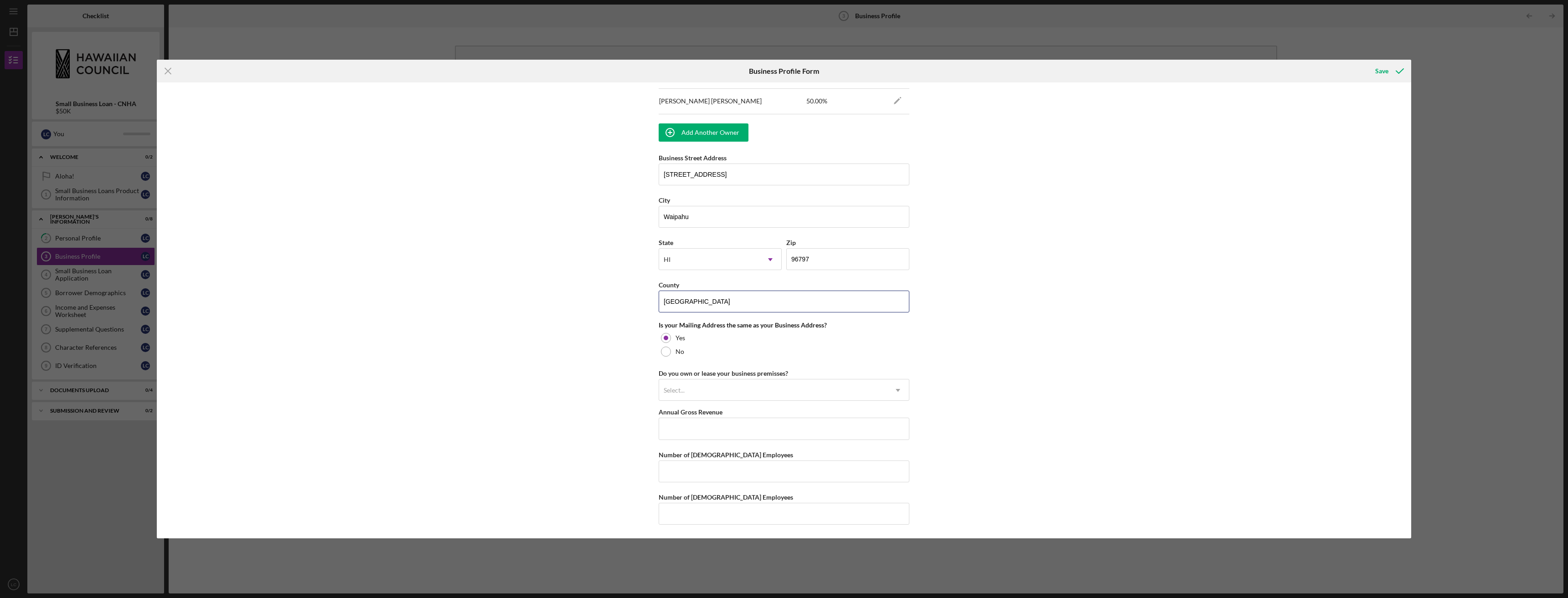
scroll to position [607, 0]
type input "[GEOGRAPHIC_DATA]"
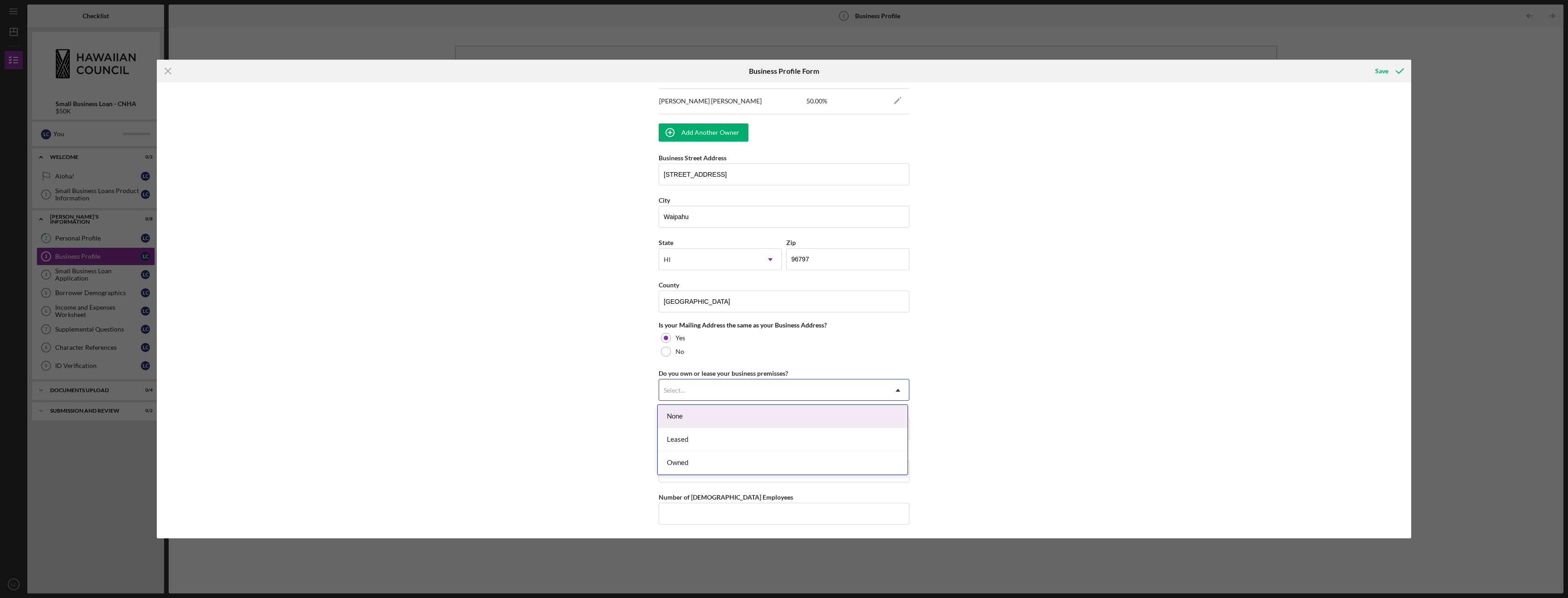
click at [900, 390] on icon "Icon/Dropdown Arrow" at bounding box center [898, 391] width 22 height 22
click at [683, 463] on div "Owned" at bounding box center [783, 463] width 250 height 23
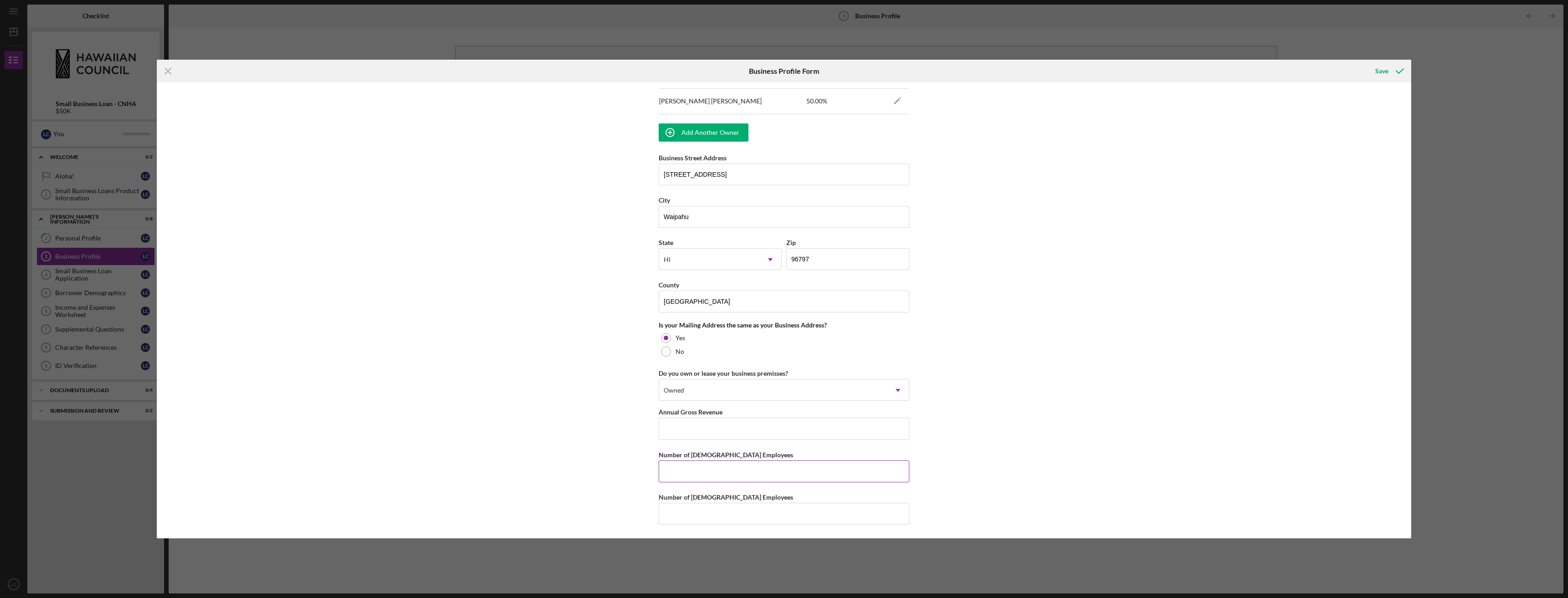
click at [699, 470] on input "Number of [DEMOGRAPHIC_DATA] Employees" at bounding box center [784, 471] width 251 height 22
type input "1"
click at [720, 513] on input "Number of [DEMOGRAPHIC_DATA] Employees" at bounding box center [784, 514] width 251 height 22
type input "1"
click at [1383, 72] on div "Save" at bounding box center [1382, 71] width 13 height 18
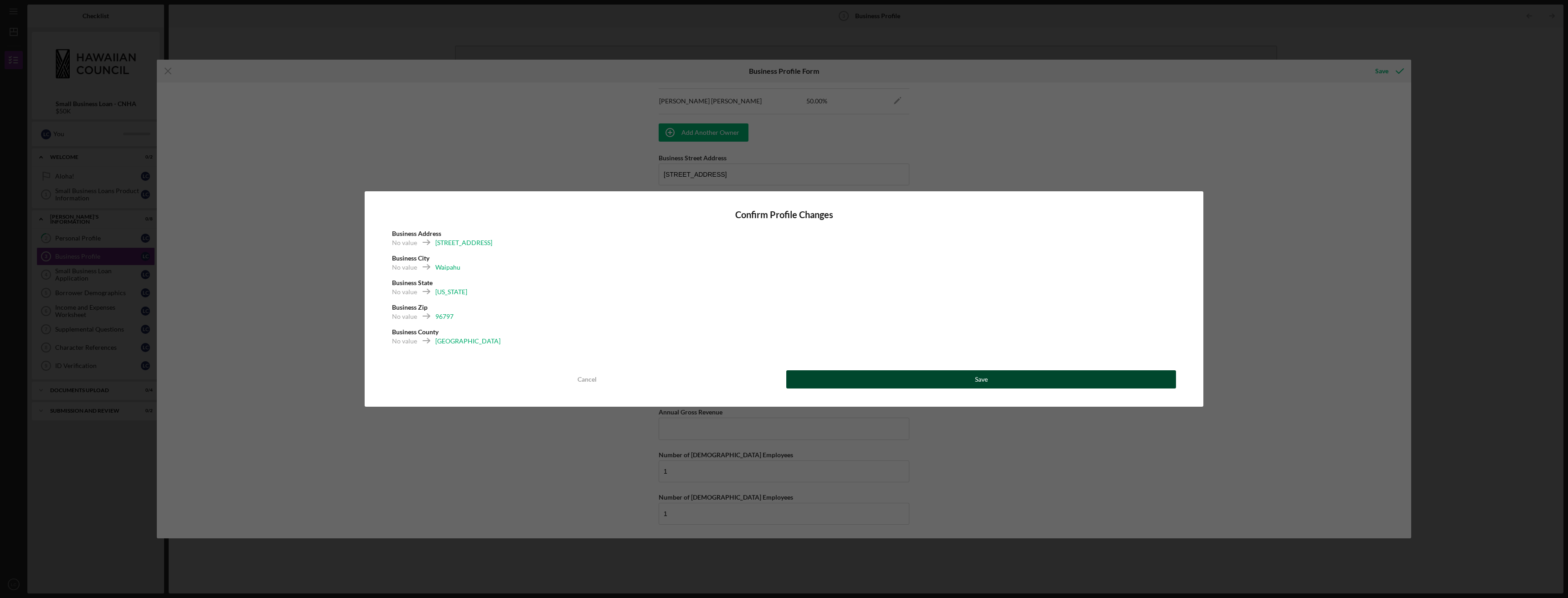
click at [840, 375] on button "Save" at bounding box center [981, 380] width 390 height 18
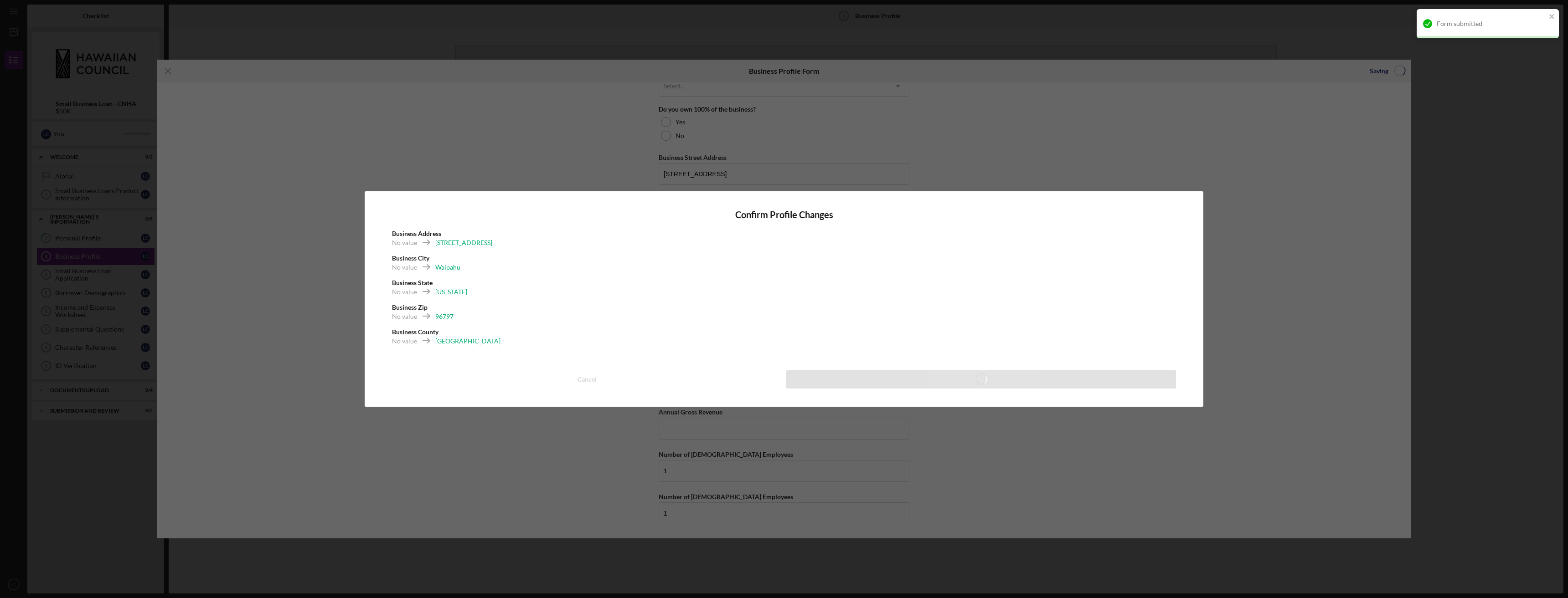
scroll to position [476, 0]
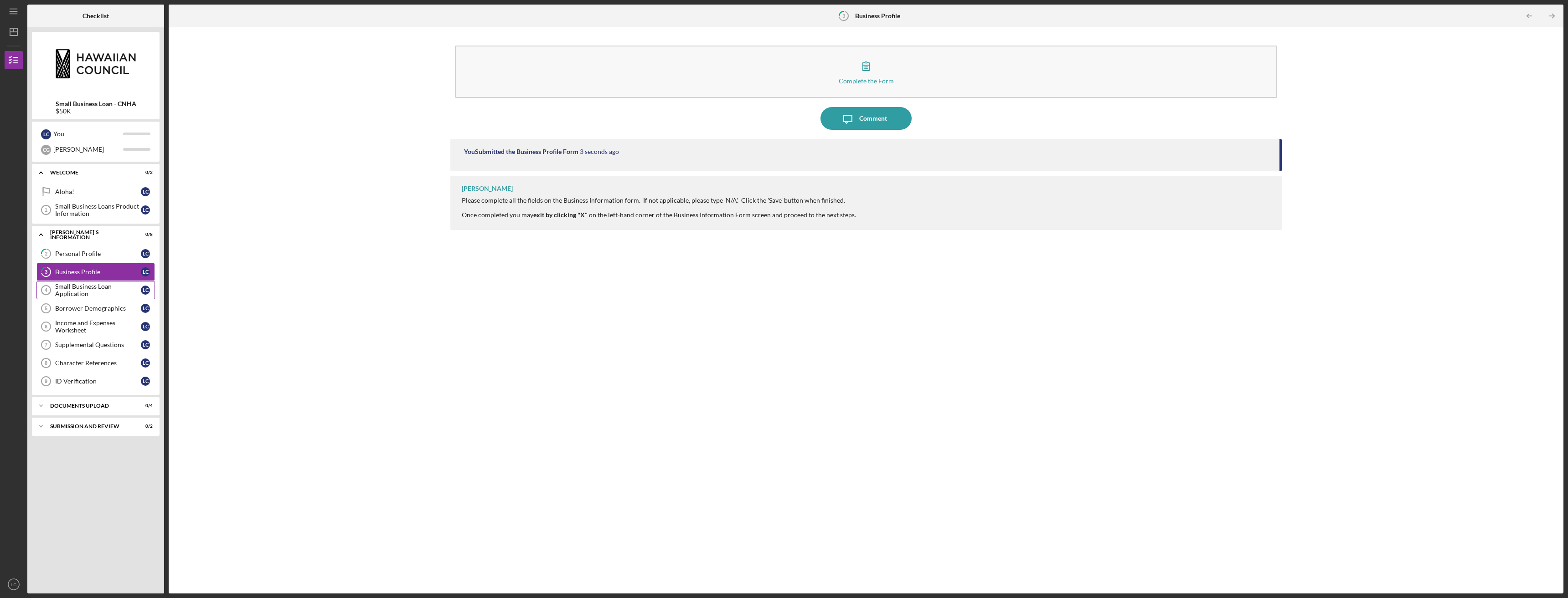
click at [99, 286] on div "Small Business Loan Application" at bounding box center [98, 290] width 86 height 15
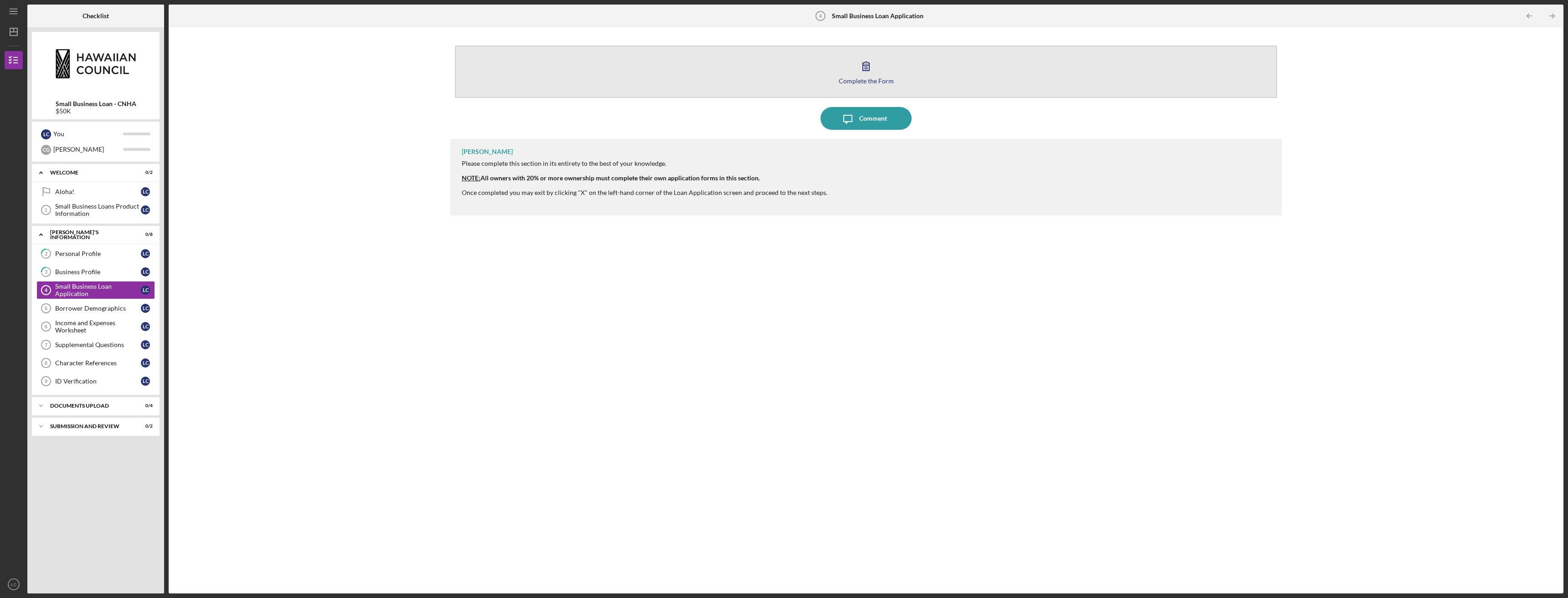
click at [701, 72] on button "Complete the Form Form" at bounding box center [866, 72] width 822 height 52
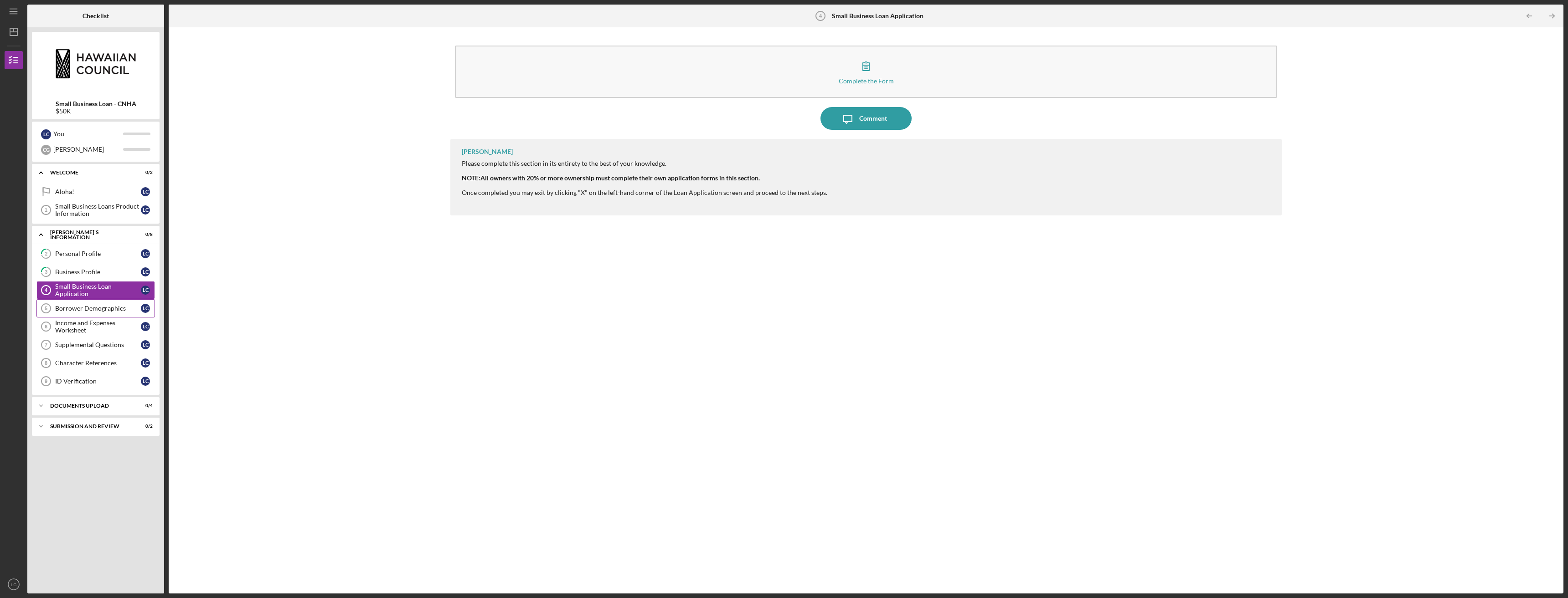
click at [109, 311] on div "Borrower Demographics" at bounding box center [98, 308] width 86 height 7
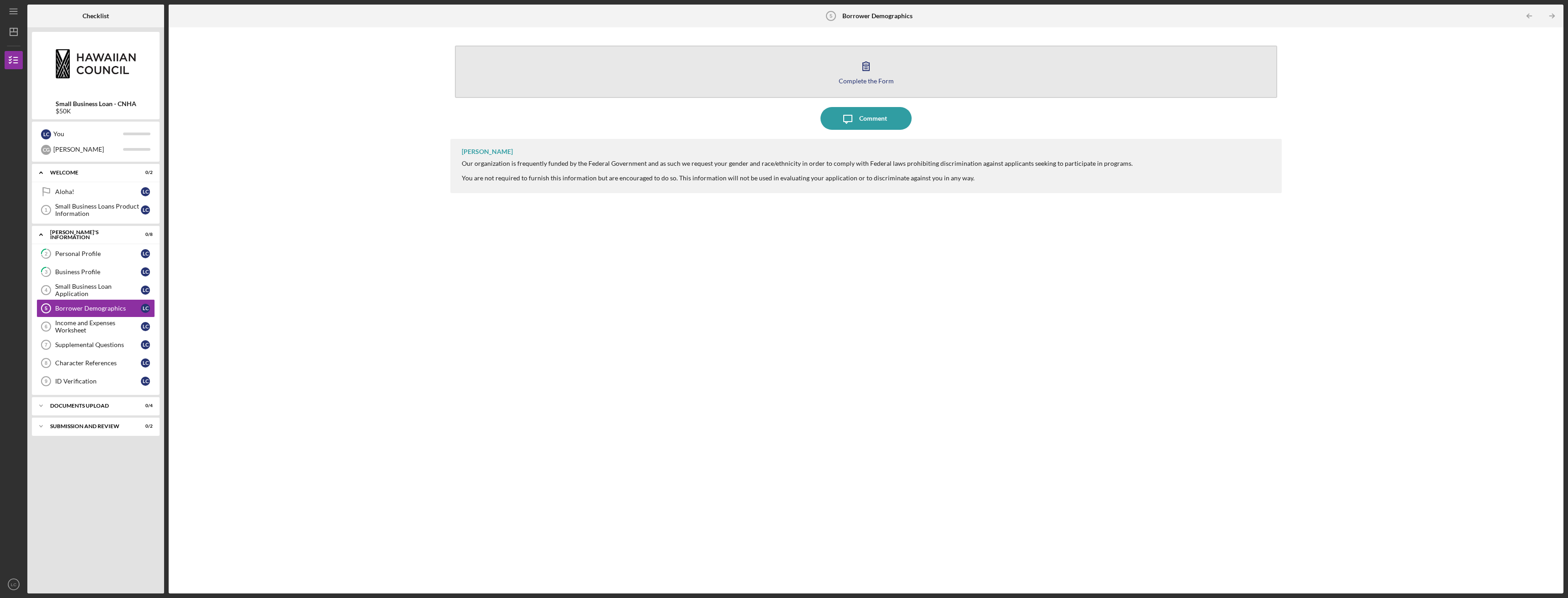
click at [867, 67] on icon "button" at bounding box center [866, 66] width 6 height 9
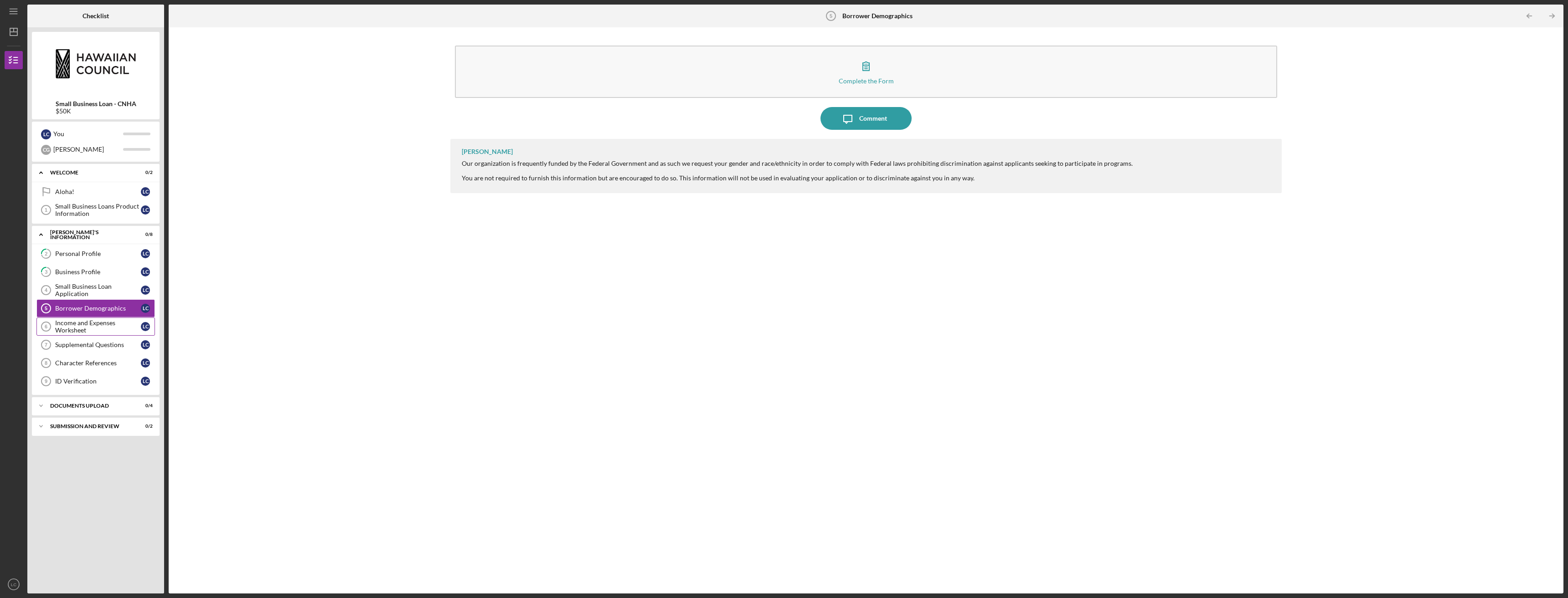
click at [108, 328] on div "Income and Expenses Worksheet" at bounding box center [98, 327] width 86 height 15
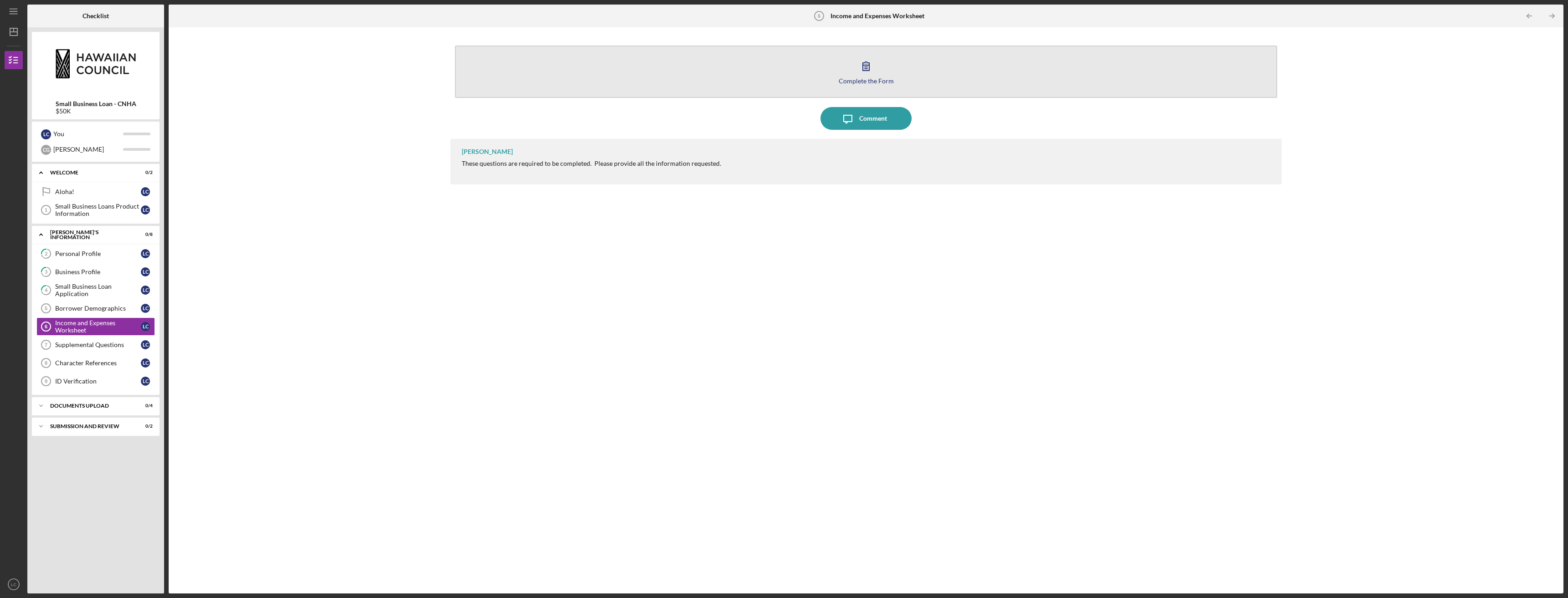
click at [866, 64] on circle "button" at bounding box center [866, 63] width 1 height 1
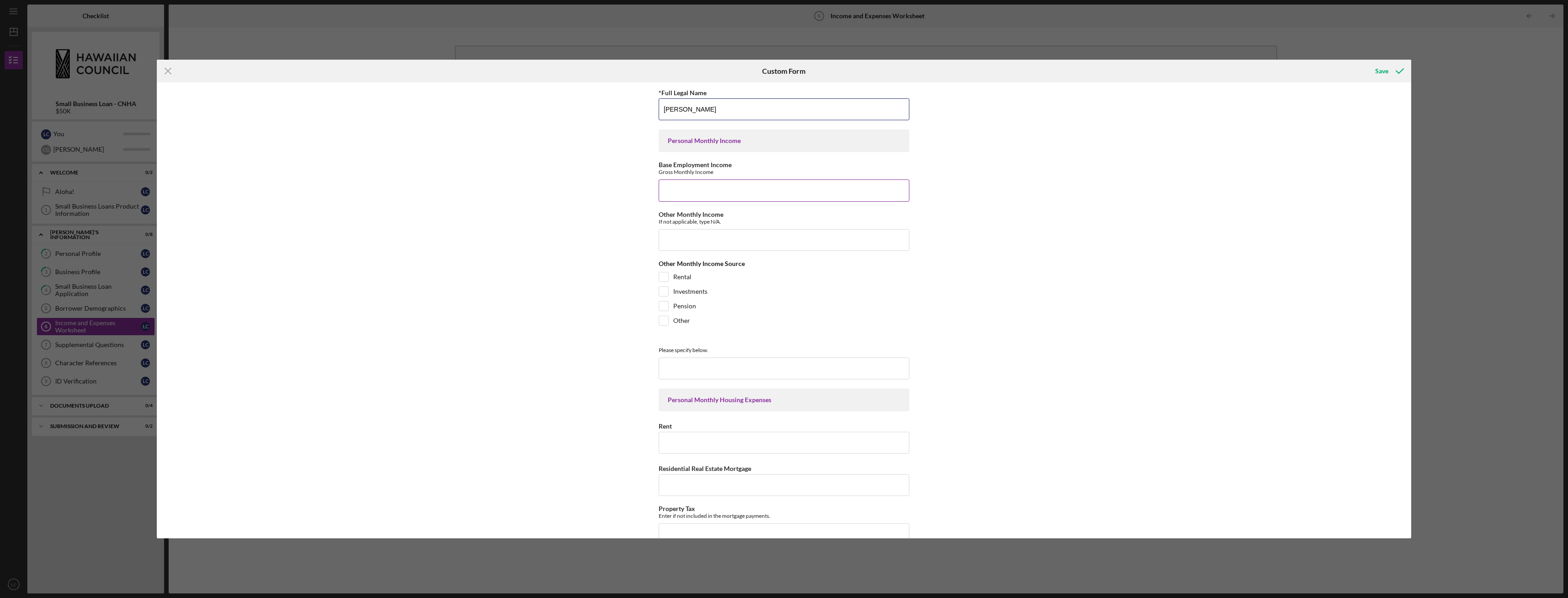
type input "[PERSON_NAME]"
click at [777, 189] on input "Base Employment Income" at bounding box center [784, 190] width 251 height 22
click at [665, 276] on input "Rental" at bounding box center [663, 277] width 9 height 9
checkbox input "true"
click at [725, 190] on input "Base Employment Income" at bounding box center [784, 190] width 251 height 22
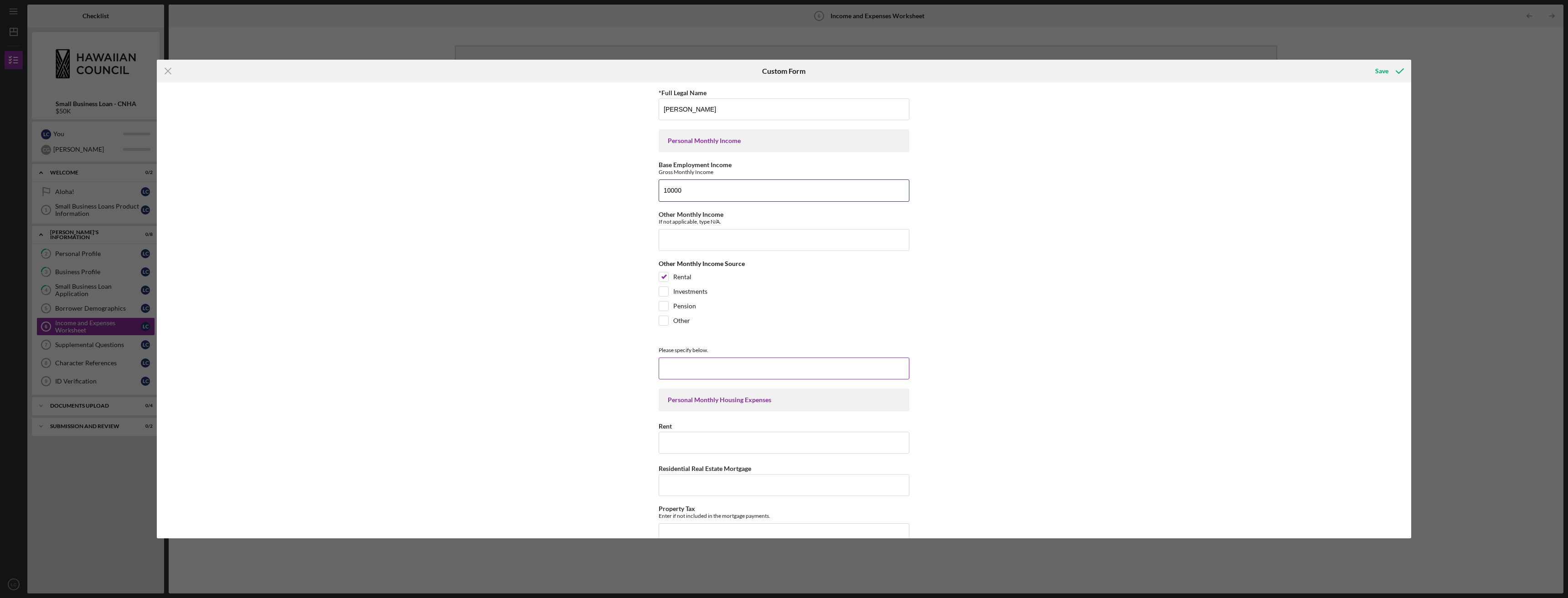
type input "10000"
click at [830, 366] on input at bounding box center [784, 369] width 251 height 22
type input "h"
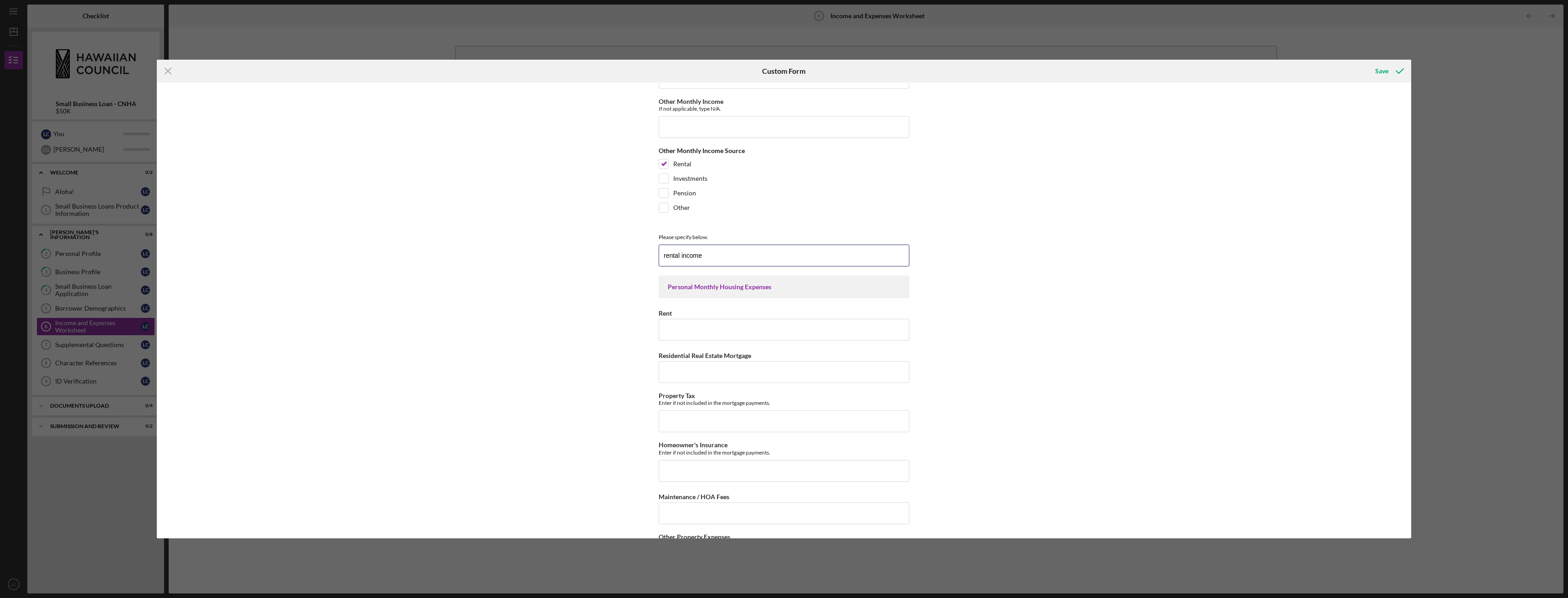
scroll to position [114, 0]
type input "rental income"
click at [864, 374] on input "Residential Real Estate Mortgage" at bounding box center [784, 371] width 251 height 22
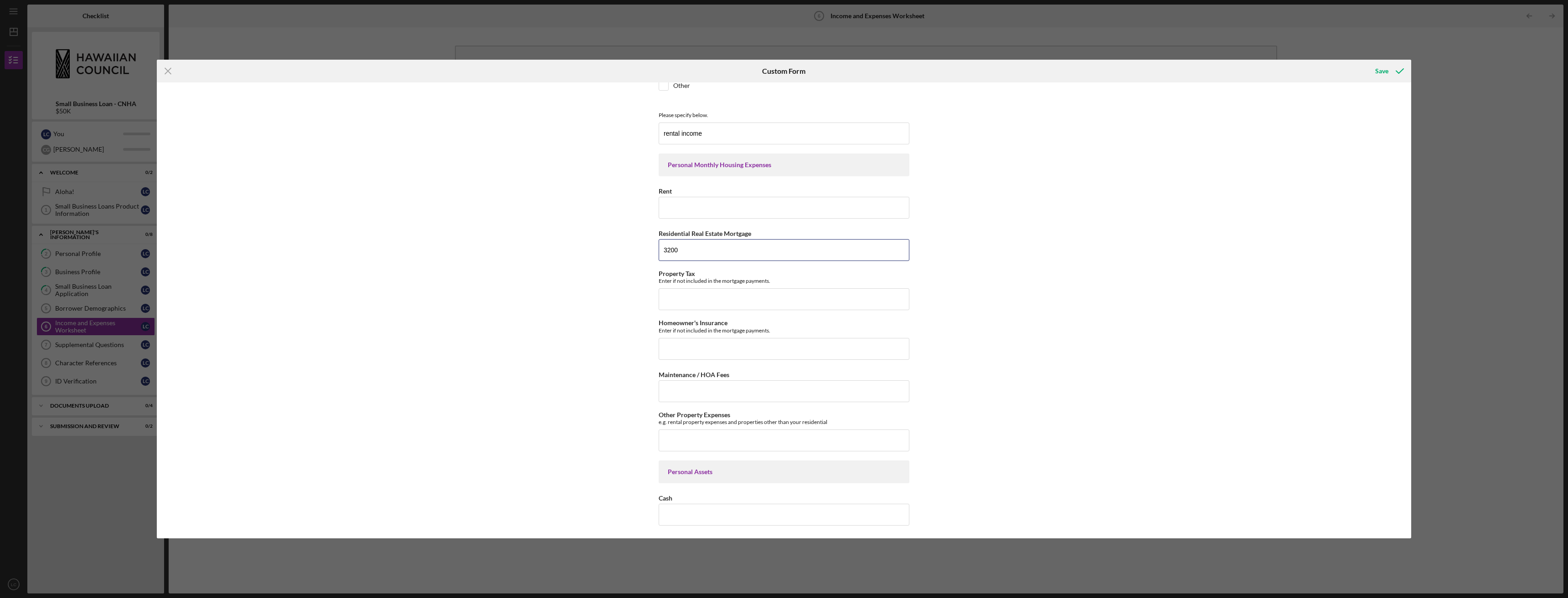
scroll to position [237, 0]
type input "3200"
click at [855, 389] on input "Maintenance / HOA Fees" at bounding box center [784, 389] width 251 height 22
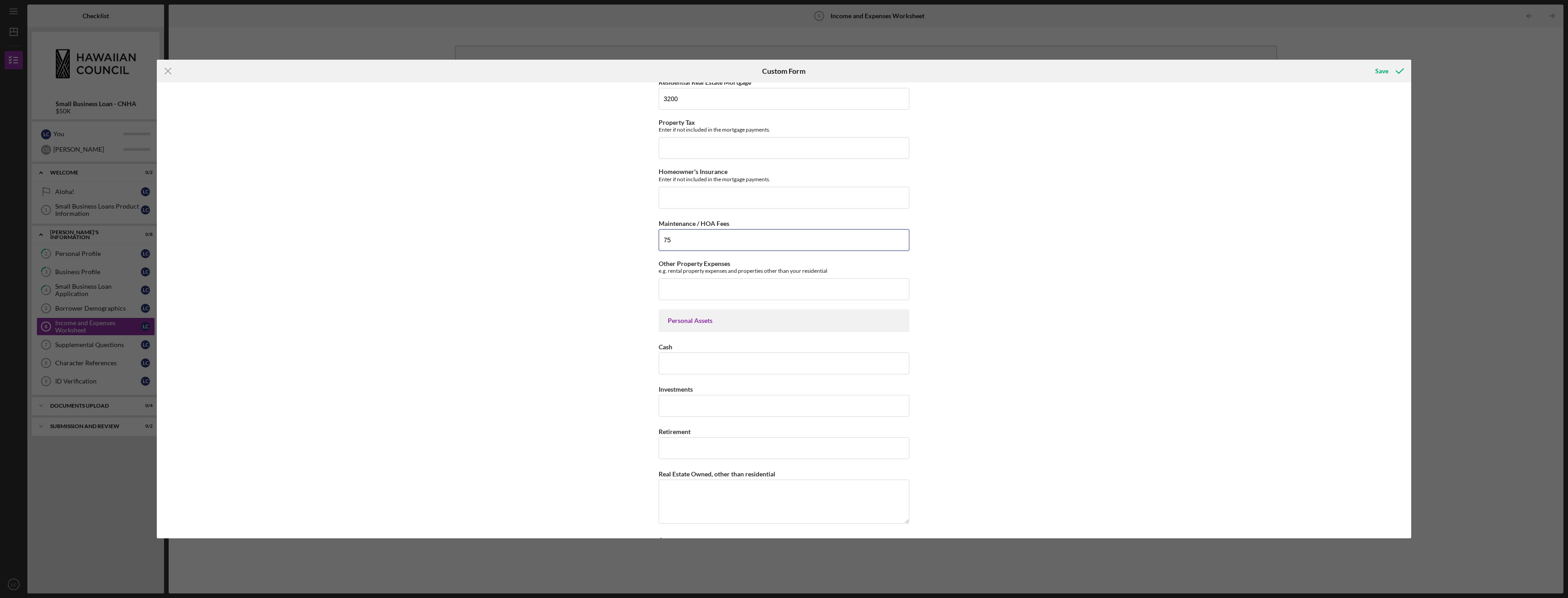
scroll to position [407, 0]
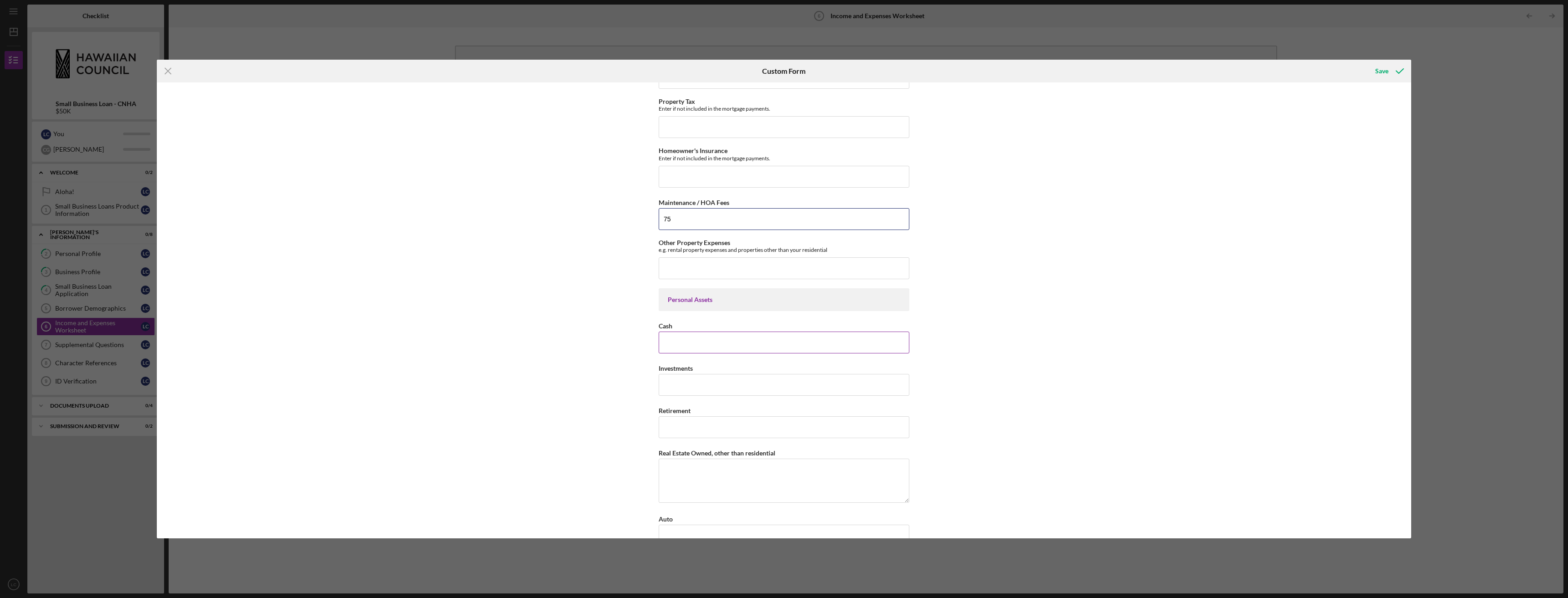
type input "75"
click at [845, 341] on input "Cash" at bounding box center [784, 342] width 251 height 22
type input "20,000"
click at [745, 426] on input "Retirement" at bounding box center [784, 427] width 251 height 22
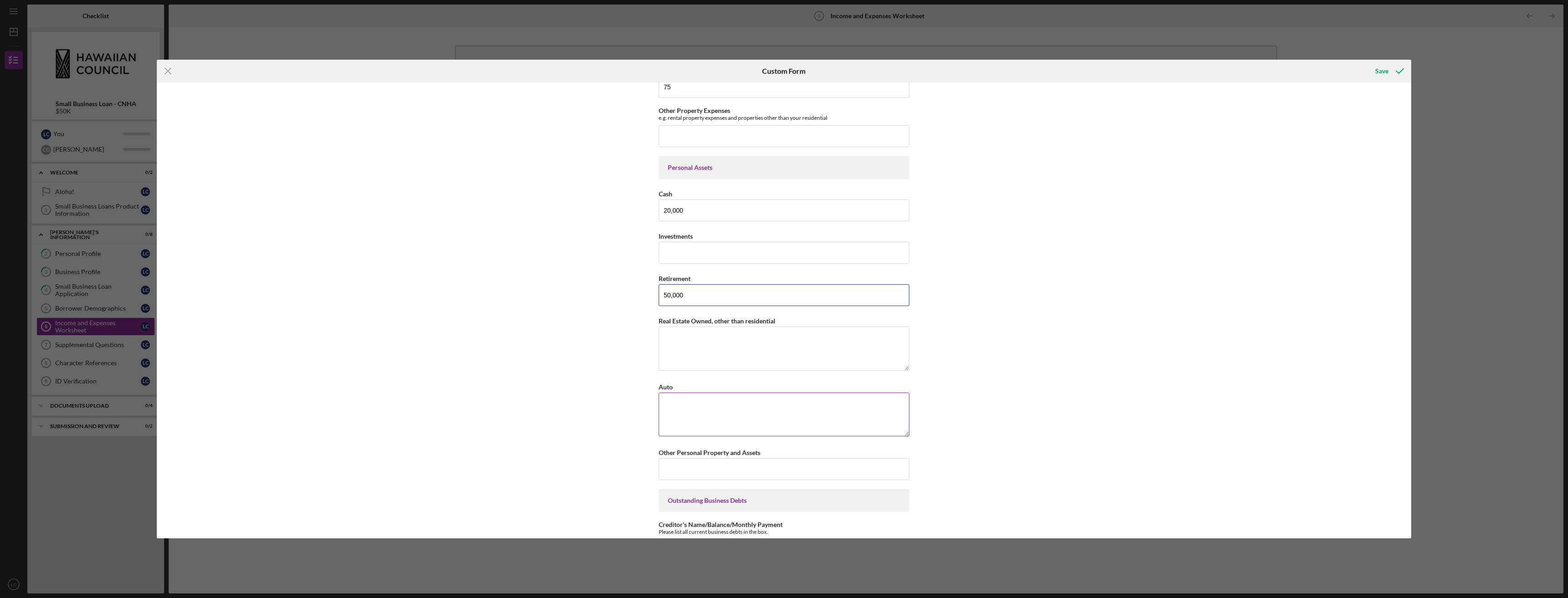
scroll to position [546, 0]
type input "50,000"
click at [663, 325] on textarea "Real Estate Owned, other than residential" at bounding box center [784, 342] width 251 height 44
type textarea "[STREET_ADDRESS]"
click at [721, 395] on textarea "Auto" at bounding box center [784, 408] width 251 height 44
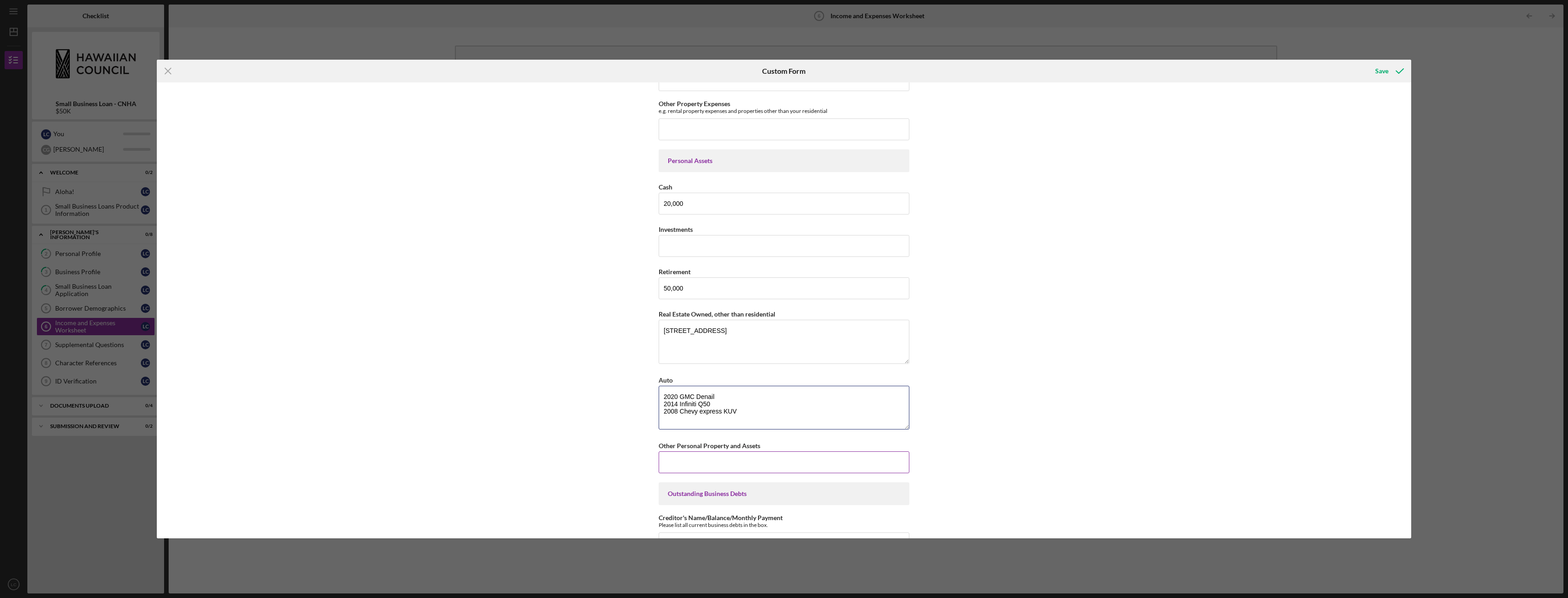
type textarea "2020 GMC Denail 2014 Infiniti Q50 2008 Chevy express KUV"
click at [667, 465] on input "Other Personal Property and Assets" at bounding box center [784, 462] width 251 height 22
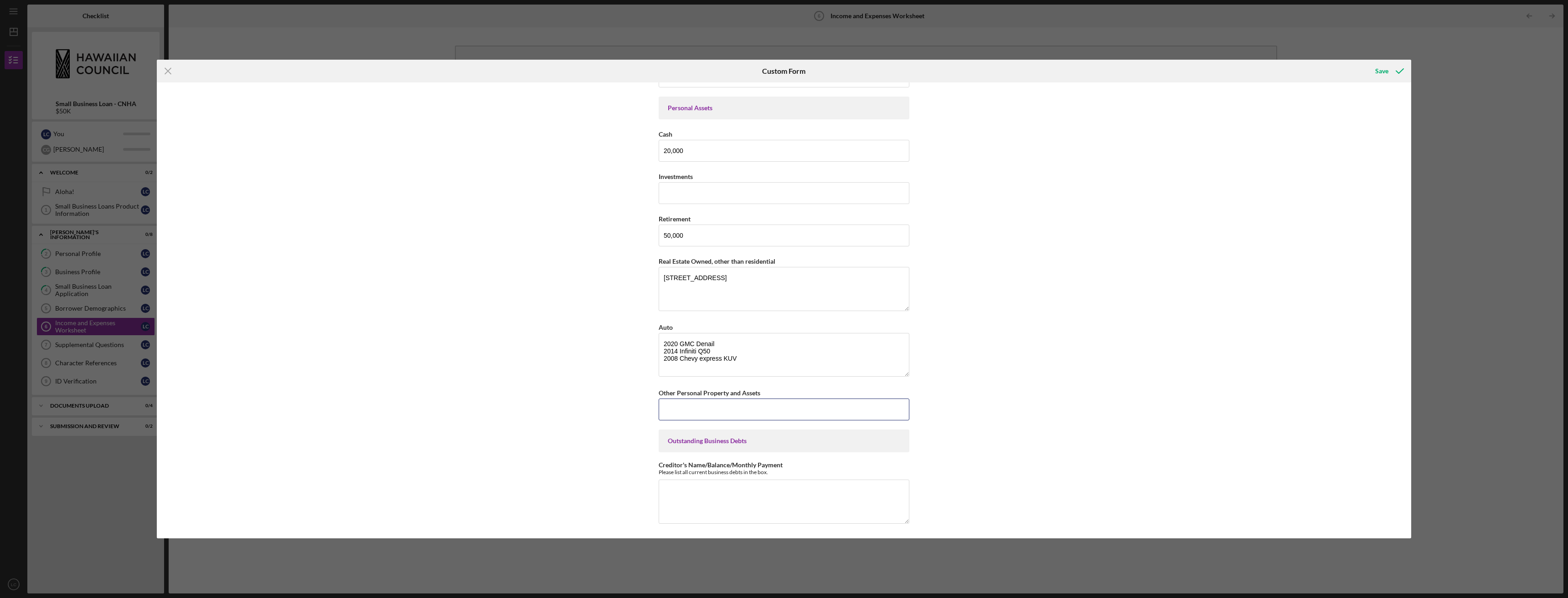
scroll to position [599, 0]
click at [661, 485] on textarea "Creditor's Name/Balance/Monthly Payment" at bounding box center [784, 502] width 251 height 44
type textarea "CPB term loan 19,000, 400 mo SBA Disaster covid economic injury 65,000, 337 mo"
click at [1384, 70] on div "Save" at bounding box center [1382, 71] width 13 height 18
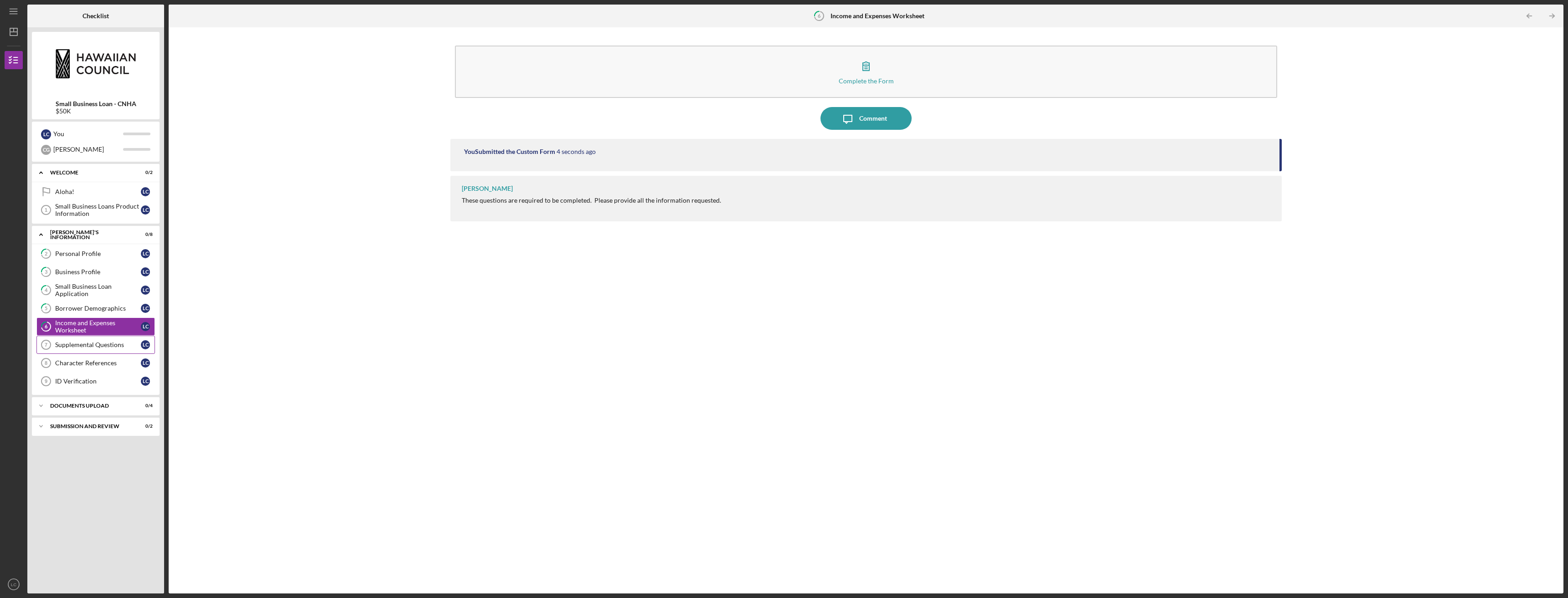
click at [92, 342] on div "Supplemental Questions" at bounding box center [98, 345] width 86 height 7
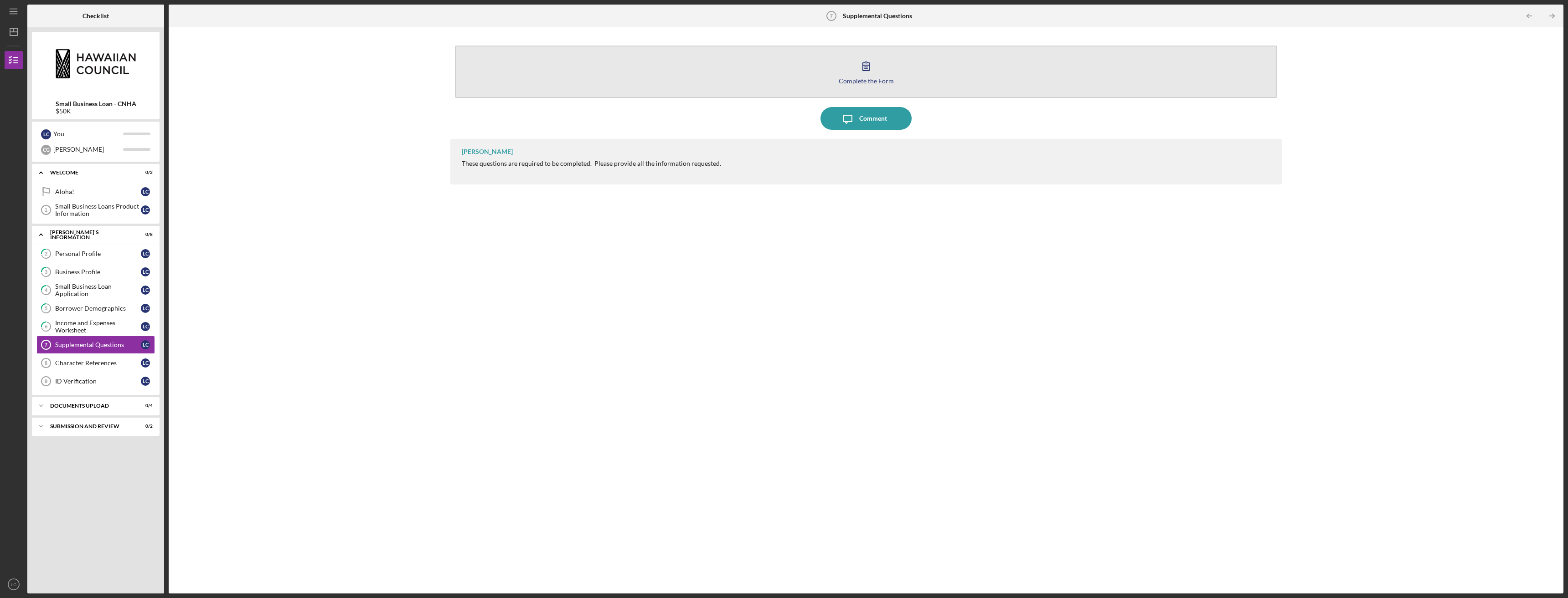
click at [623, 67] on button "Complete the Form Form" at bounding box center [866, 72] width 822 height 52
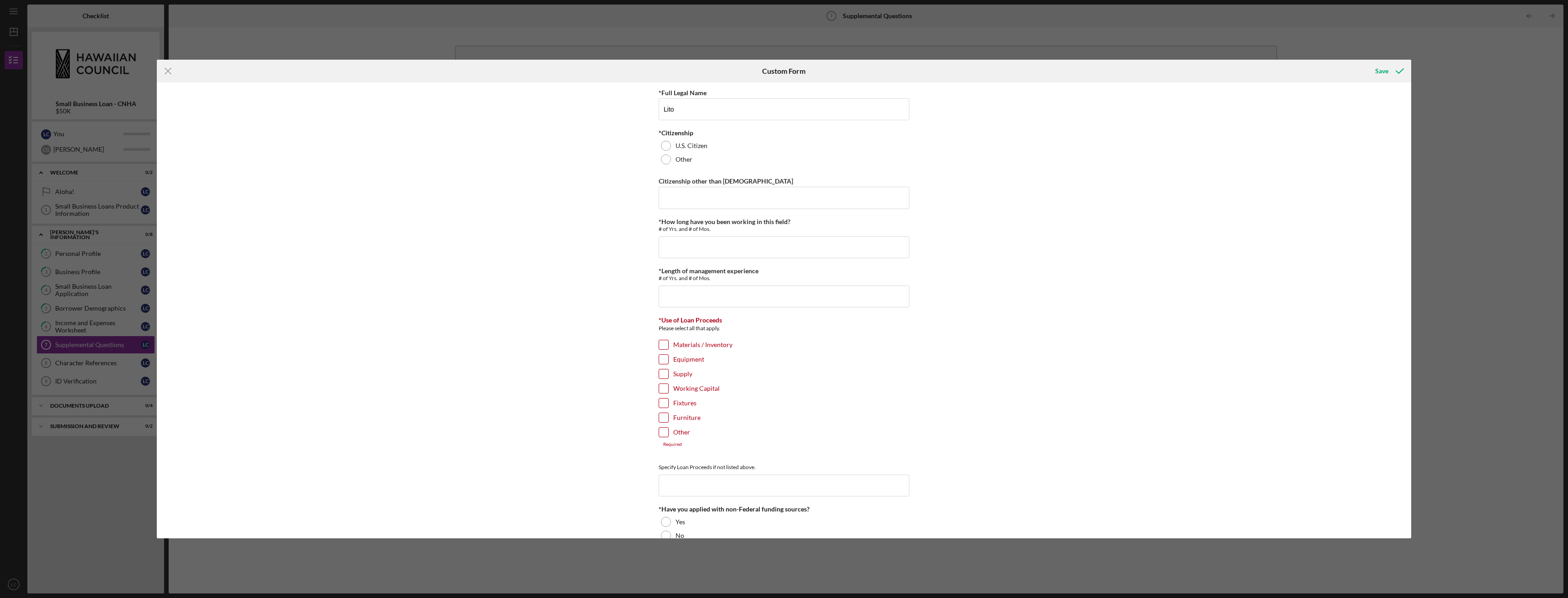
click at [992, 206] on div "*Full Legal Name Lito *Citizenship U.S. Citizen Other Citizenship other than [D…" at bounding box center [784, 310] width 1255 height 456
click at [662, 146] on div at bounding box center [666, 145] width 10 height 10
click at [711, 110] on input "Lito" at bounding box center [784, 110] width 251 height 22
type input "[PERSON_NAME]"
click at [673, 249] on input "*How long have you been working in this field?" at bounding box center [784, 248] width 251 height 22
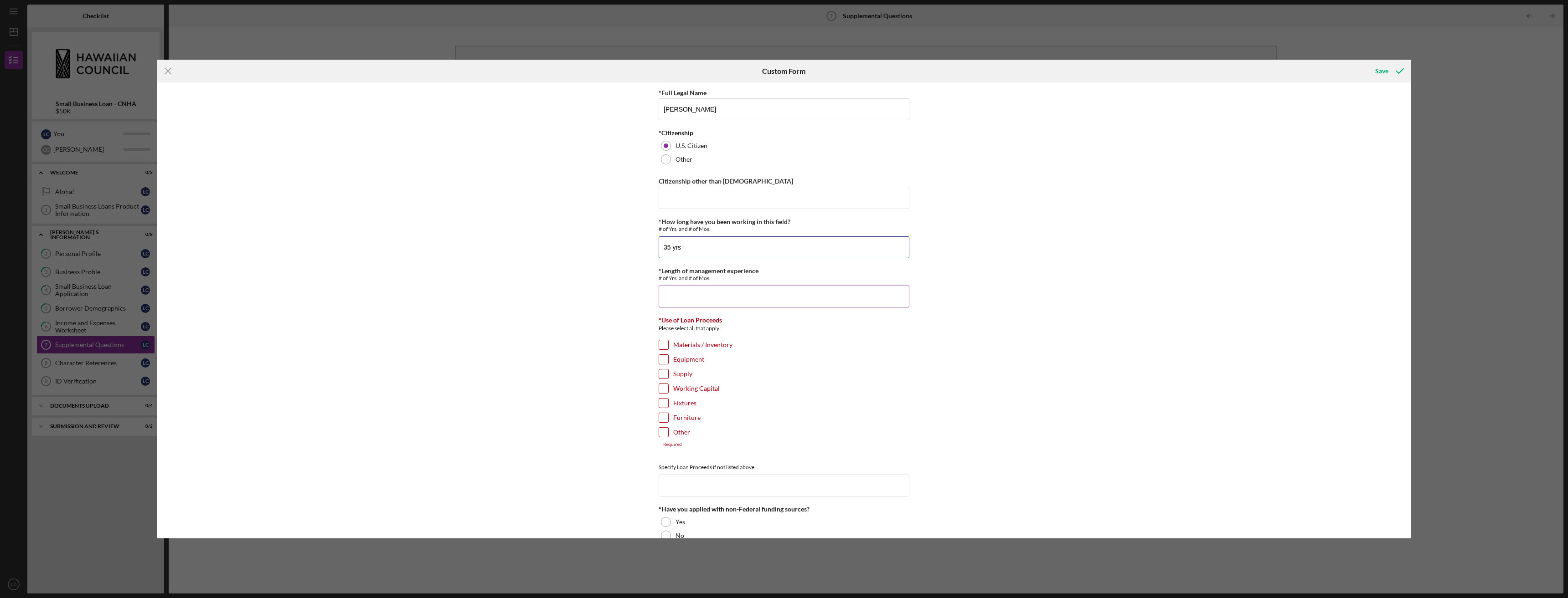
type input "35 yrs"
click at [687, 291] on input "*Length of management experience" at bounding box center [784, 297] width 251 height 22
type input "25 yrs"
click at [663, 386] on input "Working Capital" at bounding box center [663, 388] width 9 height 9
checkbox input "true"
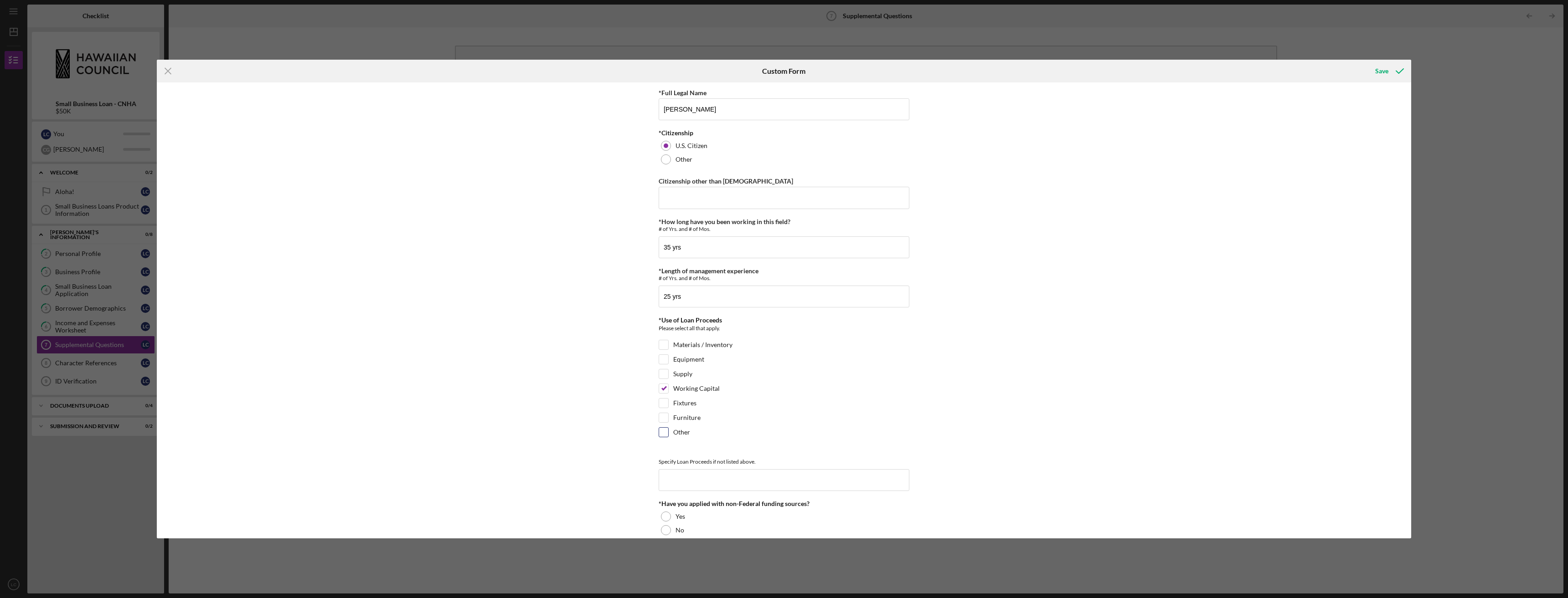
click at [664, 431] on input "Other" at bounding box center [663, 432] width 9 height 9
checkbox input "true"
click at [671, 448] on textarea at bounding box center [784, 456] width 251 height 29
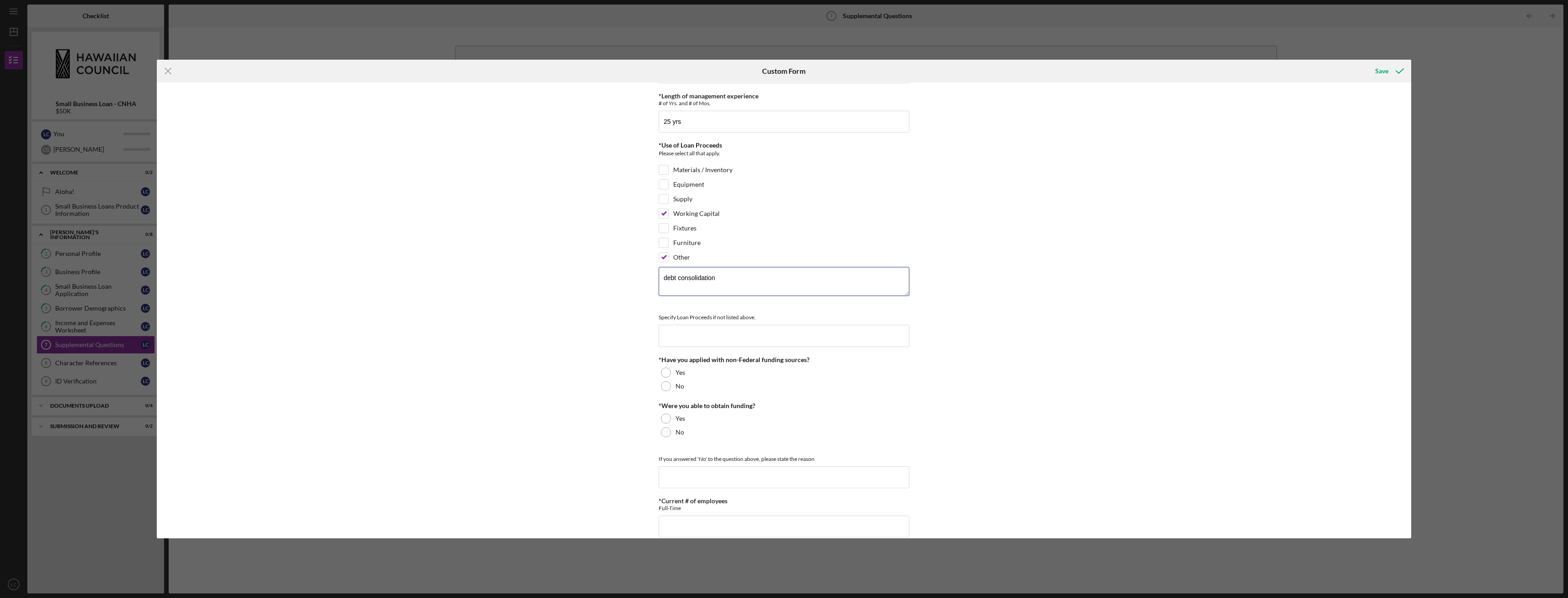
scroll to position [175, 0]
type textarea "debt consolidation"
click at [665, 384] on div at bounding box center [666, 387] width 10 height 10
click at [663, 433] on div at bounding box center [666, 433] width 10 height 10
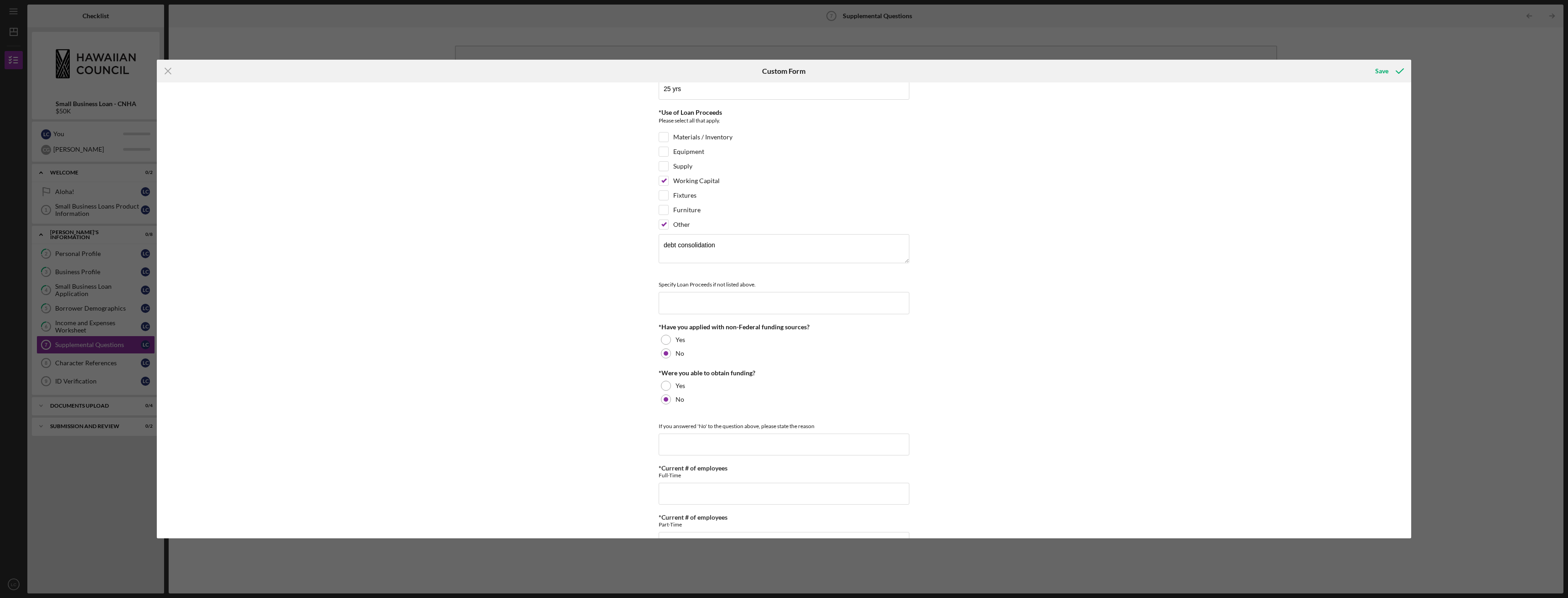
scroll to position [210, 0]
click at [662, 395] on div at bounding box center [666, 397] width 10 height 10
click at [639, 403] on div "*Full Legal Name [PERSON_NAME] *Citizenship U.S. Citizen Other Citizenship othe…" at bounding box center [784, 310] width 1255 height 456
type input "never applied for federal funding"
click at [723, 494] on input "*Current # of employees" at bounding box center [784, 492] width 251 height 22
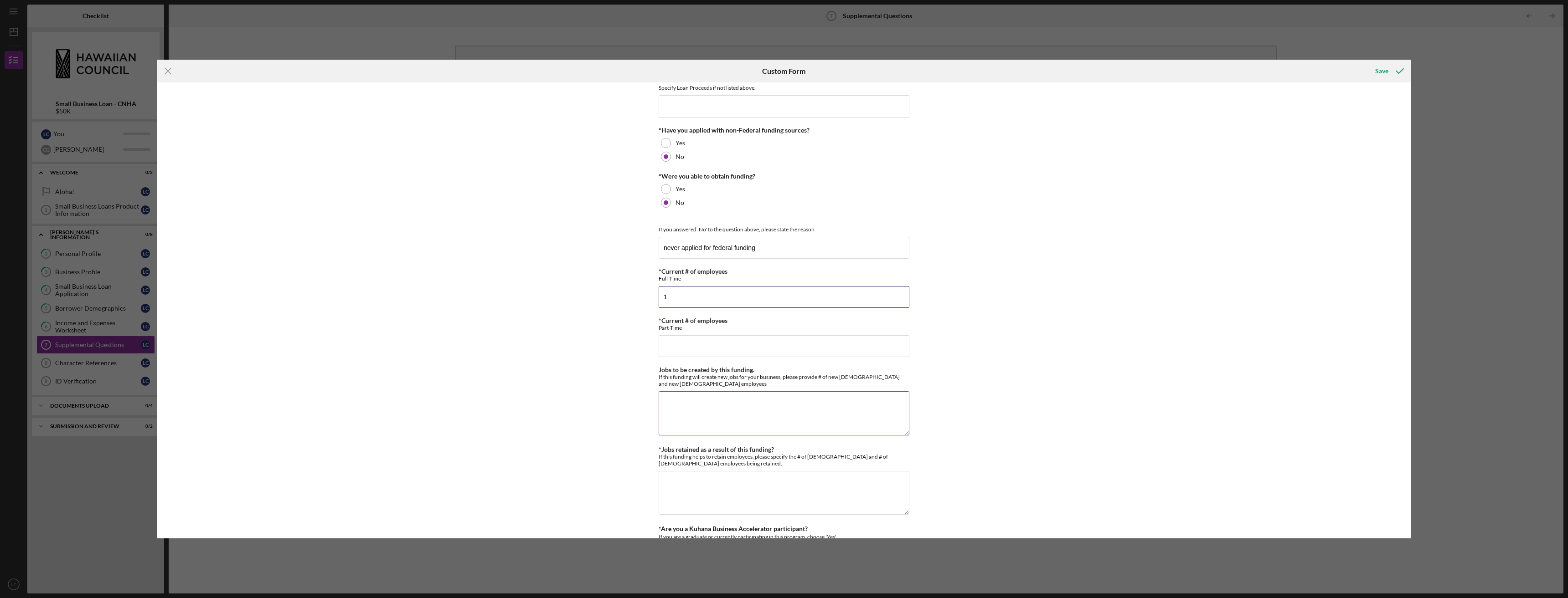
scroll to position [406, 0]
type input "1"
click at [869, 351] on input "*Current # of employees" at bounding box center [784, 344] width 251 height 22
type input "0"
click at [870, 401] on textarea "Jobs to be created by this funding." at bounding box center [784, 411] width 251 height 44
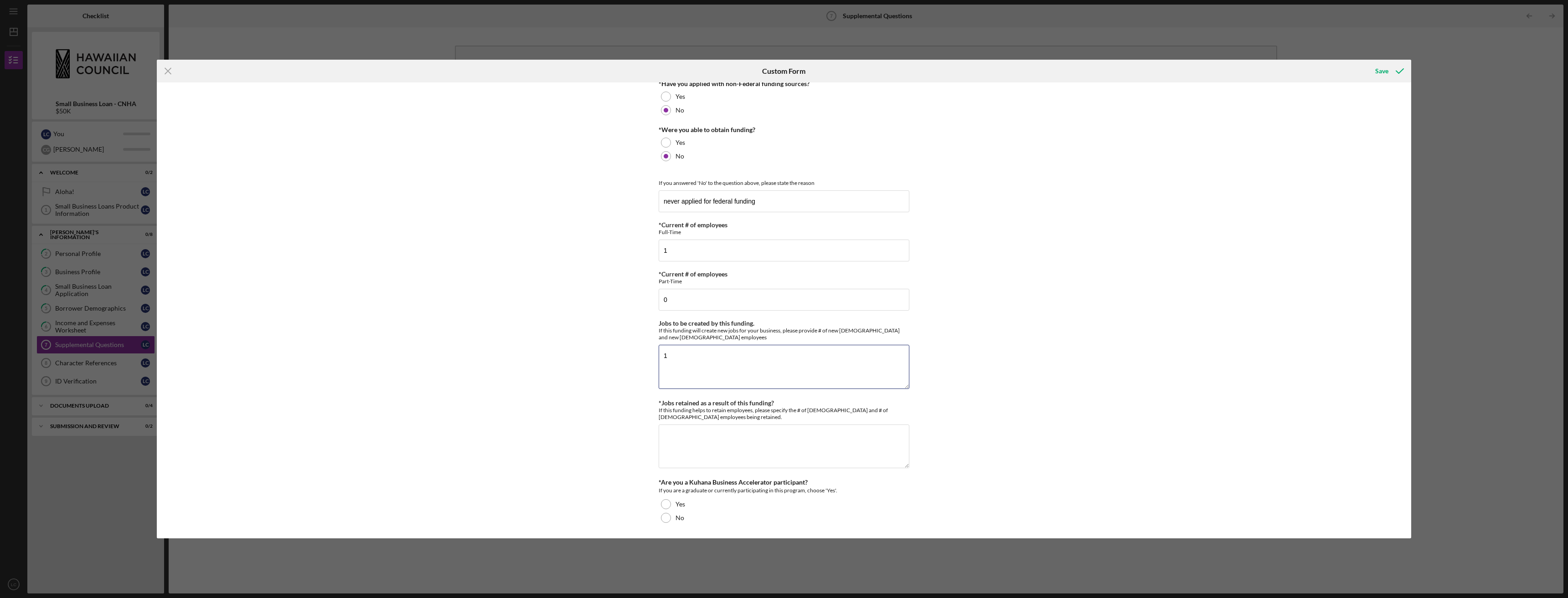
scroll to position [451, 0]
type textarea "1"
click at [808, 435] on textarea "*Jobs retained as a result of this funding?" at bounding box center [784, 447] width 251 height 44
type textarea "1"
click at [663, 516] on div at bounding box center [666, 518] width 10 height 10
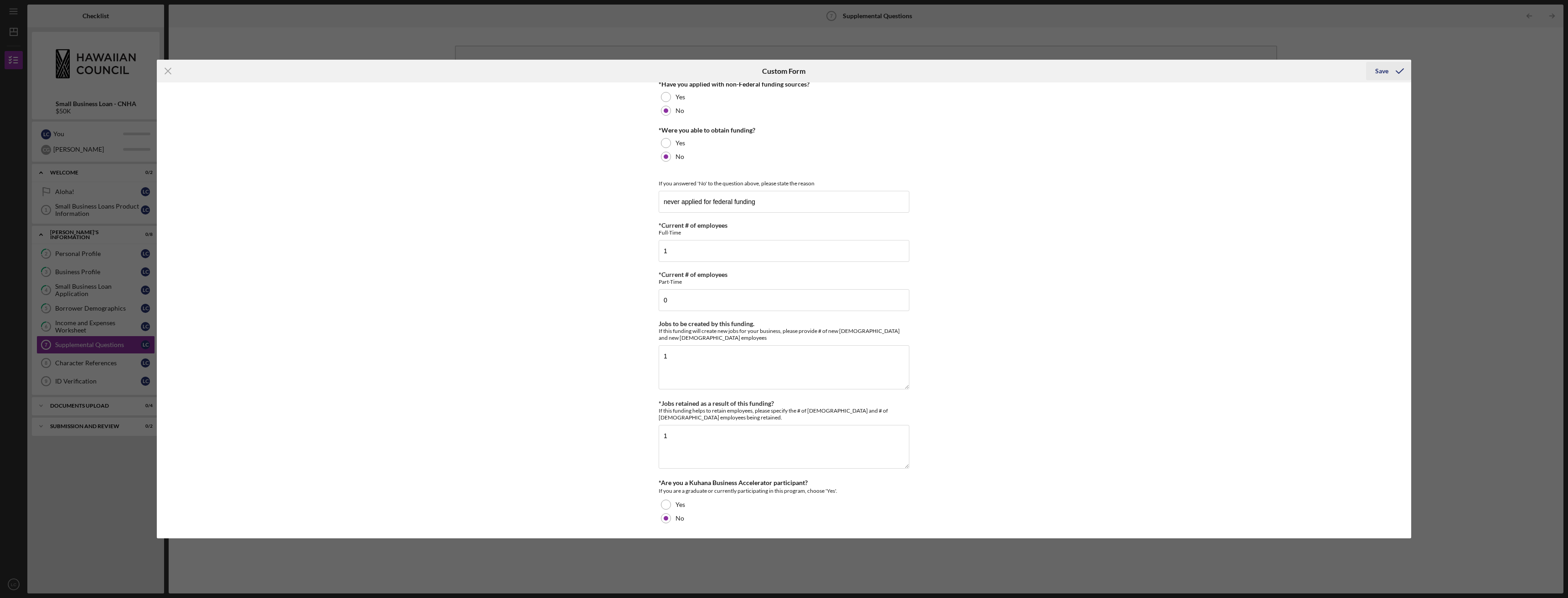
click at [1381, 66] on div "Save" at bounding box center [1382, 71] width 13 height 18
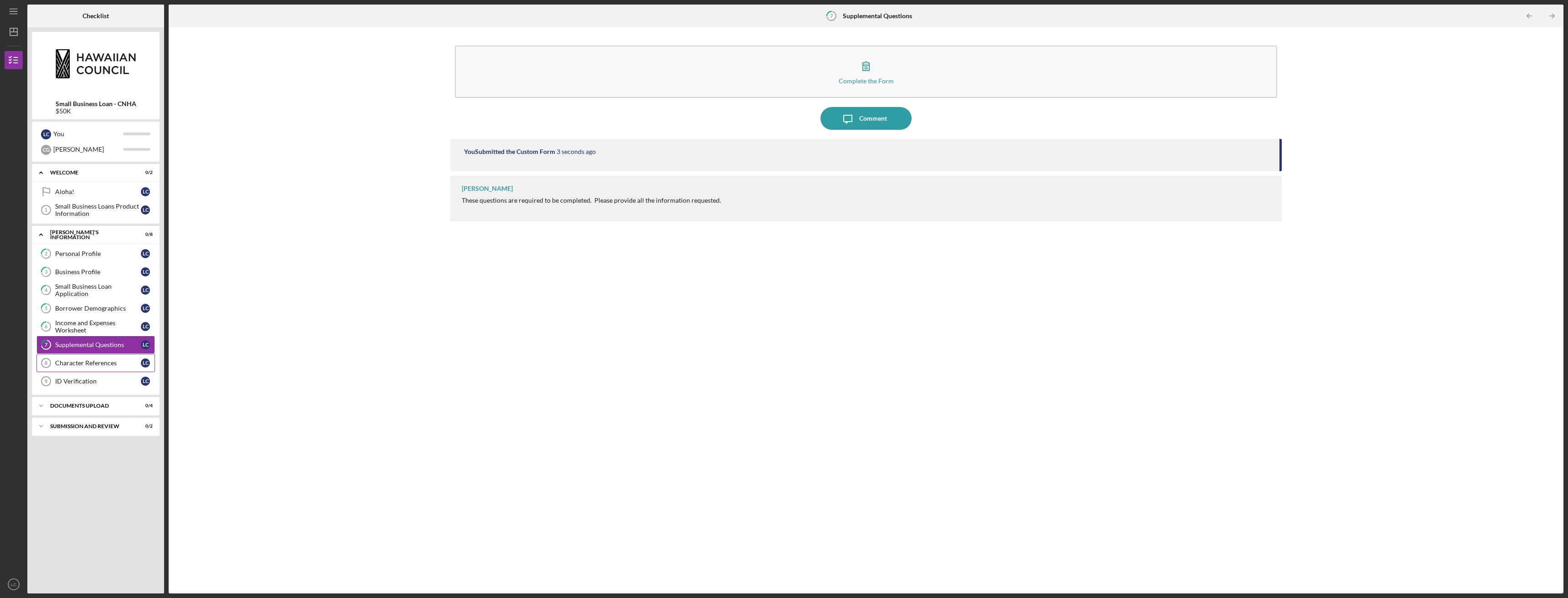
click at [98, 361] on div "Character References" at bounding box center [98, 363] width 86 height 7
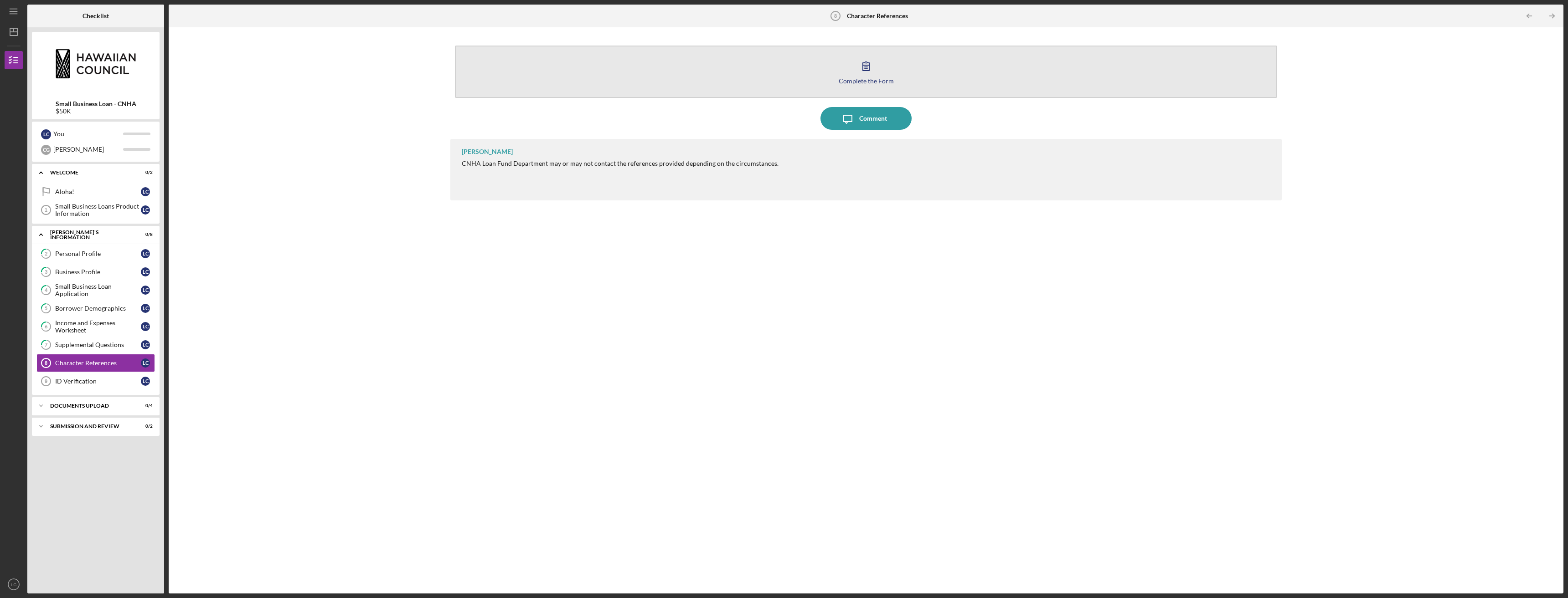
click at [525, 75] on button "Complete the Form Form" at bounding box center [866, 72] width 822 height 52
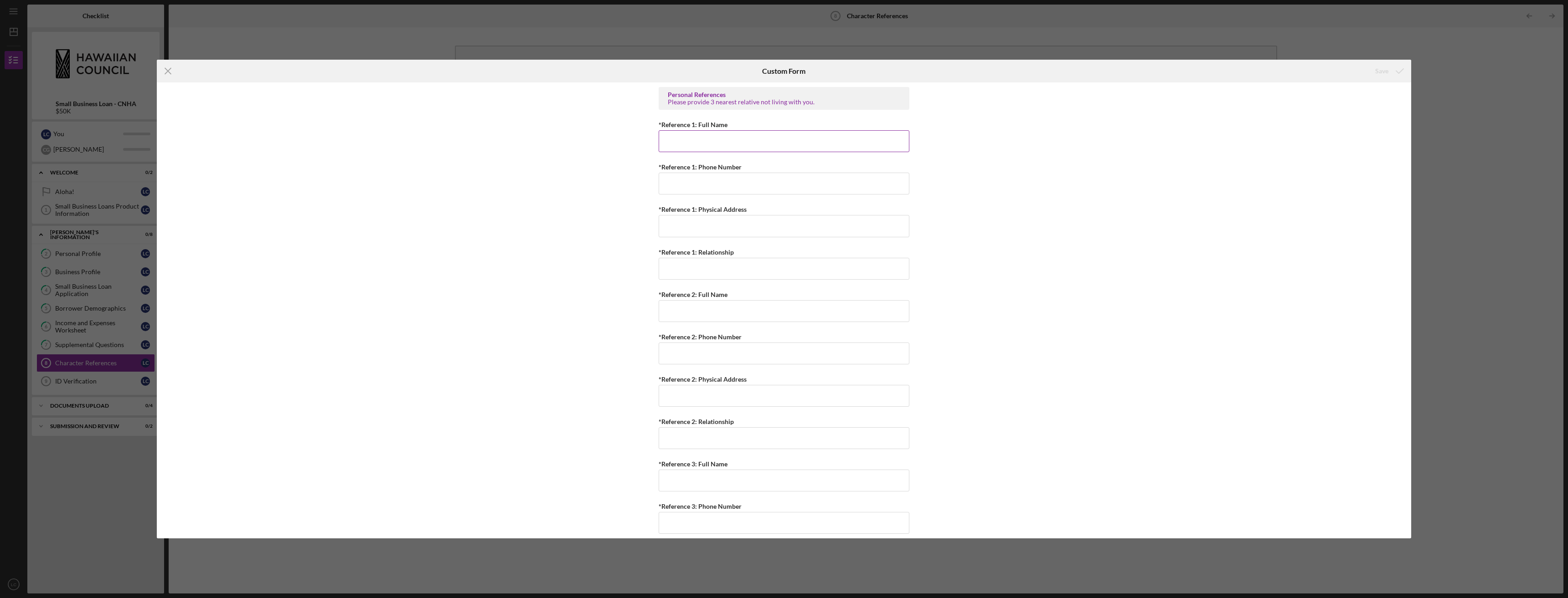
click at [688, 143] on input "*Reference 1: Full Name" at bounding box center [784, 141] width 251 height 22
type input "[PERSON_NAME]"
click at [736, 186] on input "*Reference 1: Phone Number" at bounding box center [784, 184] width 251 height 22
type input "[PHONE_NUMBER]"
click at [728, 224] on input "*Reference 1: Physical Address" at bounding box center [784, 226] width 251 height 22
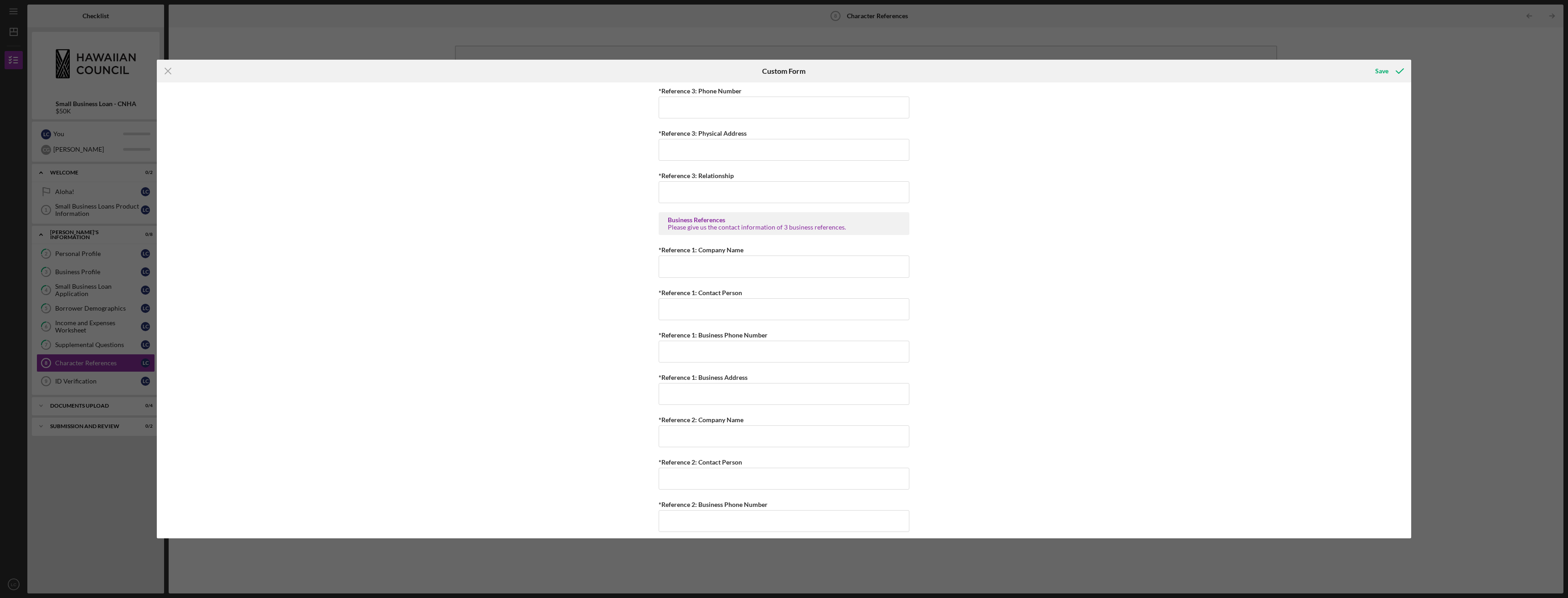
scroll to position [415, 0]
